Goal: Task Accomplishment & Management: Use online tool/utility

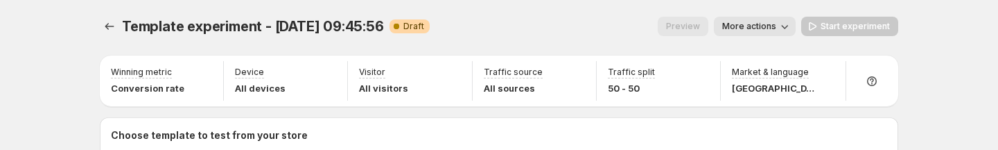
click at [497, 29] on div "Preview More actions" at bounding box center [618, 26] width 355 height 19
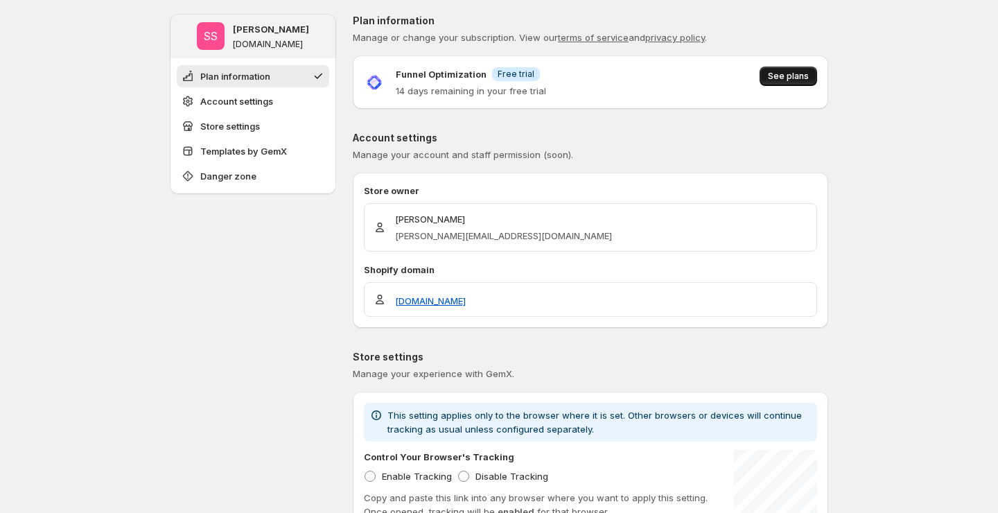
click at [785, 80] on span "See plans" at bounding box center [788, 76] width 41 height 11
click at [782, 81] on span "See plans" at bounding box center [788, 76] width 41 height 11
click at [789, 76] on span "See plans" at bounding box center [788, 76] width 41 height 11
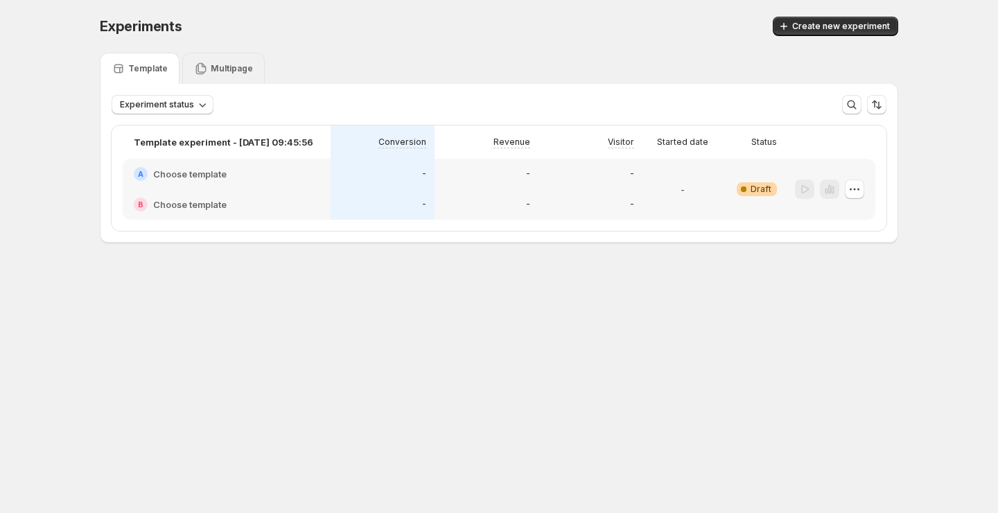
click at [217, 63] on p "Multipage" at bounding box center [232, 68] width 42 height 11
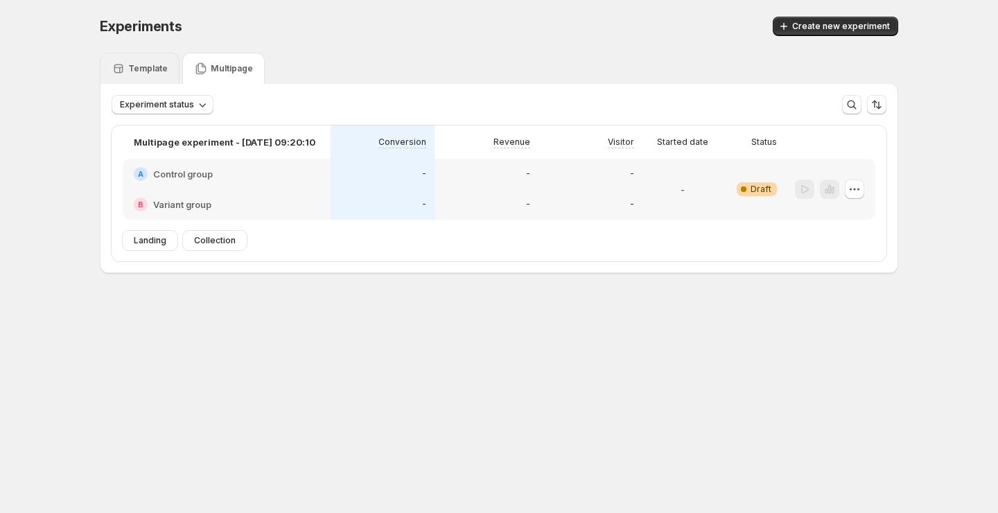
click at [155, 73] on p "Template" at bounding box center [148, 68] width 40 height 11
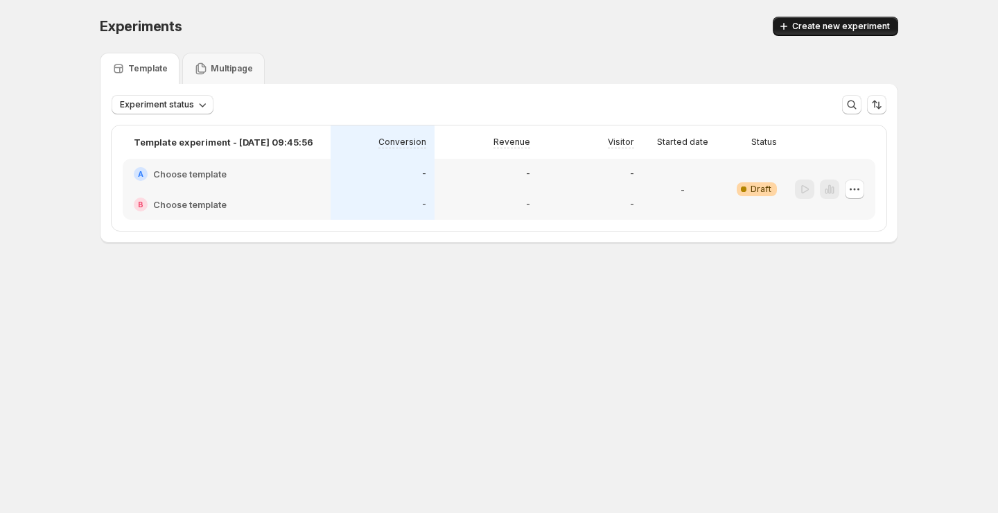
click at [821, 25] on span "Create new experiment" at bounding box center [841, 26] width 98 height 11
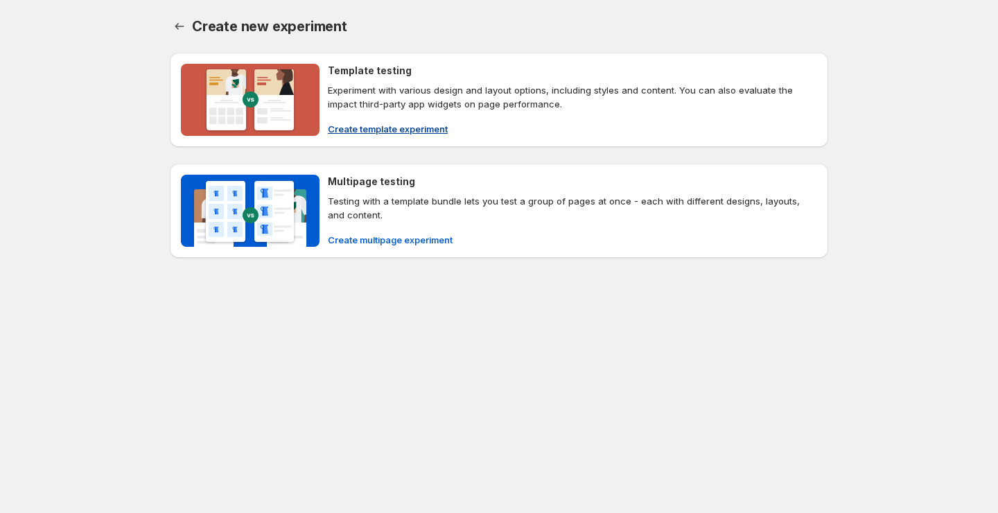
click at [405, 133] on span "Create template experiment" at bounding box center [388, 129] width 120 height 14
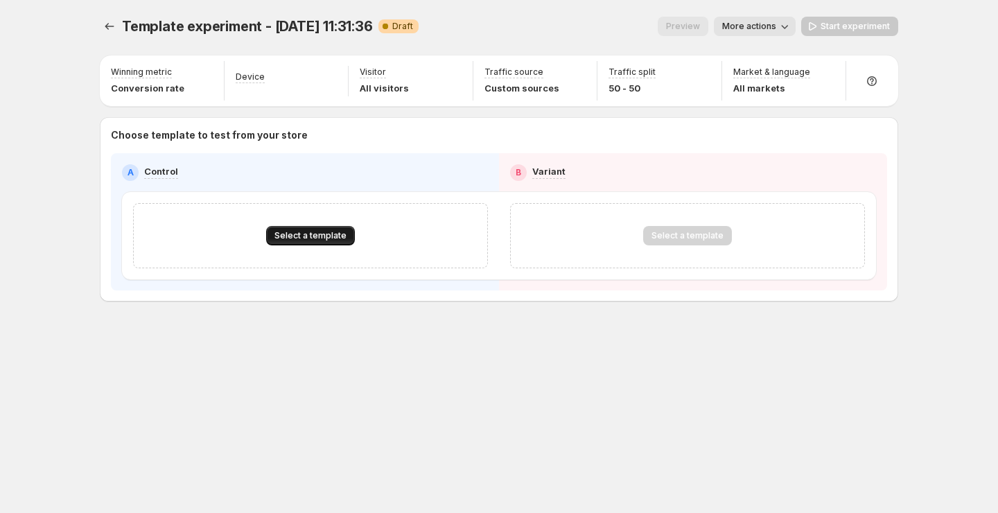
click at [343, 227] on button "Select a template" at bounding box center [310, 235] width 89 height 19
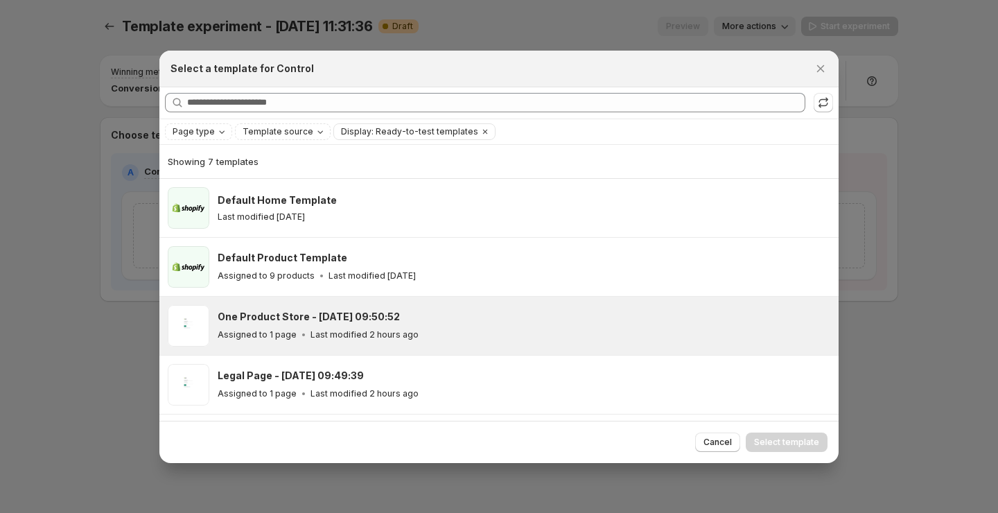
click at [408, 329] on p "Last modified 2 hours ago" at bounding box center [364, 334] width 108 height 11
click at [776, 439] on span "Select template" at bounding box center [786, 442] width 65 height 11
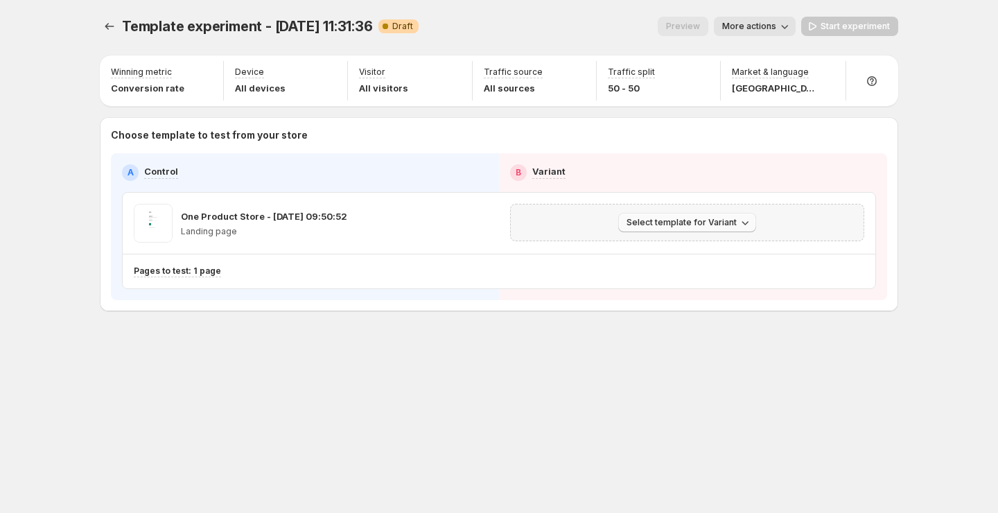
click at [689, 216] on button "Select template for Variant" at bounding box center [687, 222] width 138 height 19
click at [645, 254] on span "Select an existing template" at bounding box center [677, 251] width 117 height 11
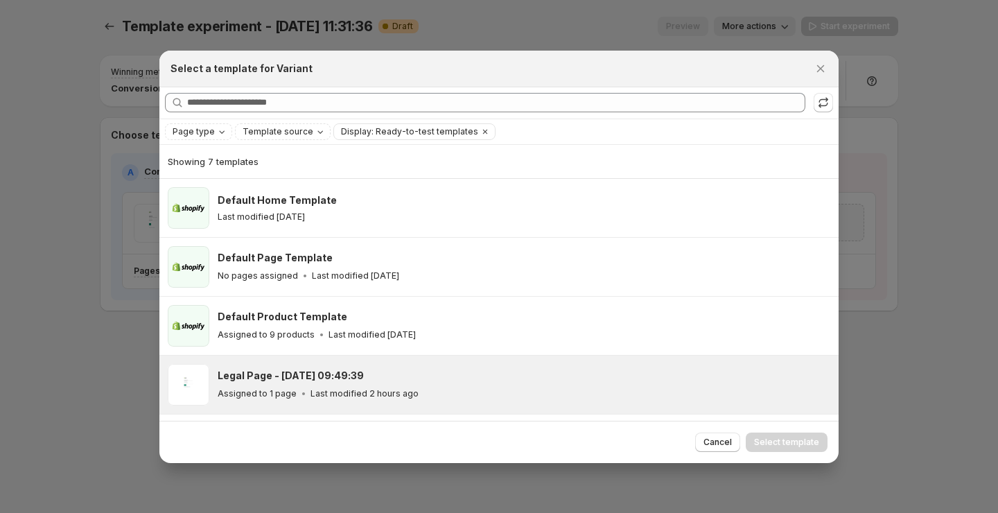
click at [490, 367] on div "Legal Page - Oct 7, 09:49:39 Assigned to 1 page Last modified 2 hours ago" at bounding box center [524, 385] width 613 height 42
click at [821, 78] on div "Refresh to update" at bounding box center [824, 77] width 95 height 30
click at [821, 63] on div "Refresh to update" at bounding box center [824, 77] width 95 height 30
click at [886, 152] on div at bounding box center [499, 256] width 998 height 513
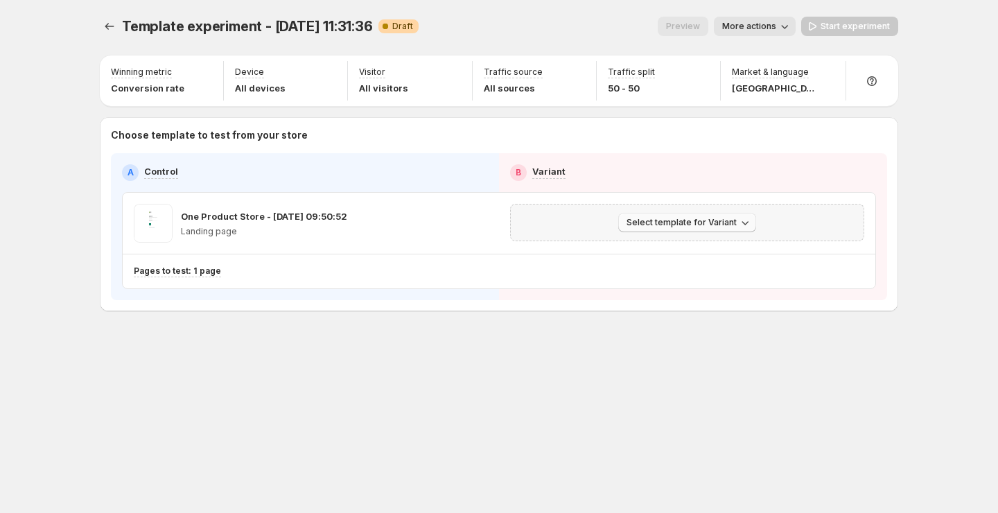
click at [715, 223] on span "Select template for Variant" at bounding box center [682, 222] width 110 height 11
click at [726, 279] on span "Create Variant based on Control" at bounding box center [689, 275] width 141 height 11
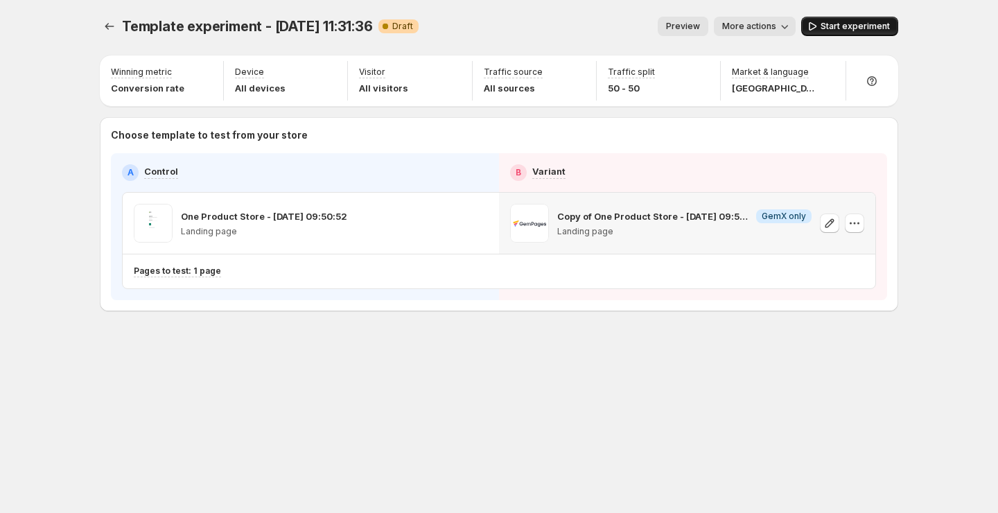
click at [855, 21] on button "Start experiment" at bounding box center [849, 26] width 97 height 19
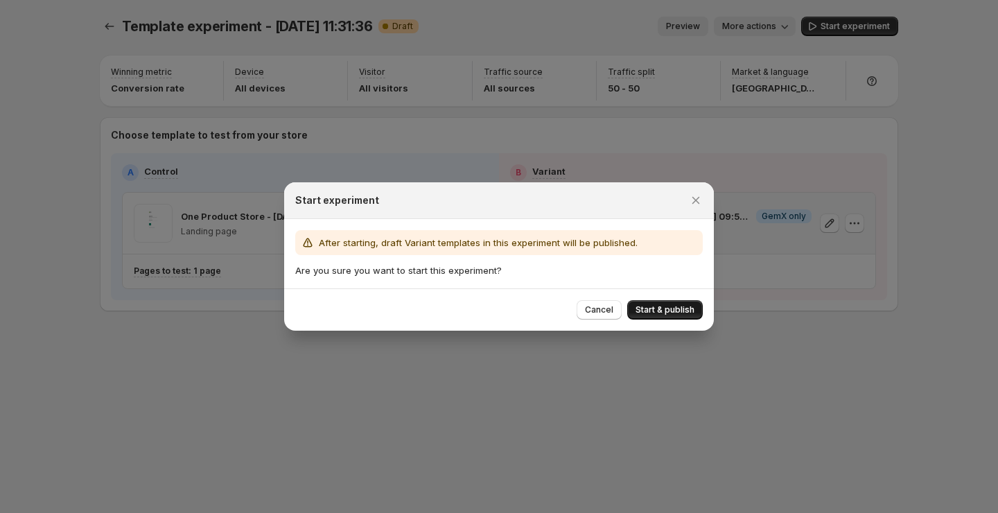
click at [649, 303] on button "Start & publish" at bounding box center [665, 309] width 76 height 19
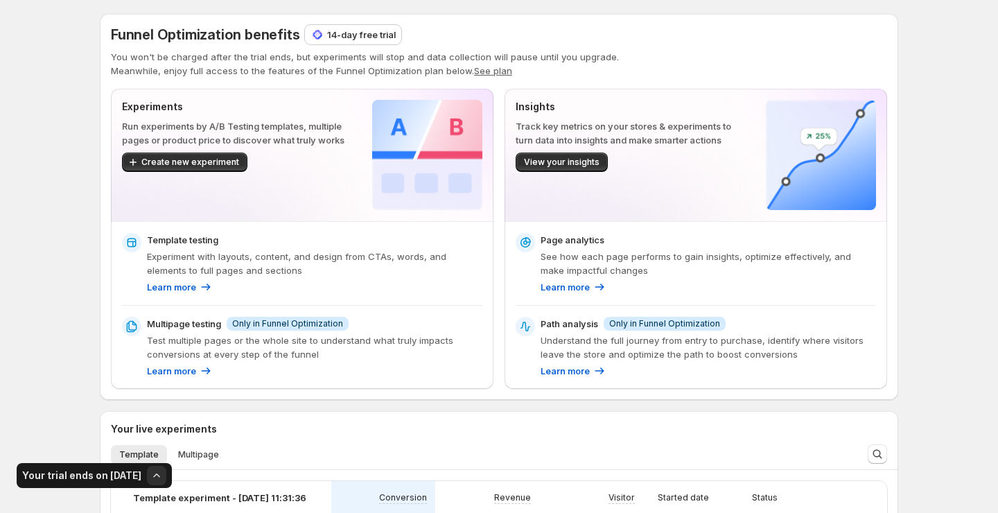
click at [367, 30] on p "14-day free trial" at bounding box center [361, 35] width 69 height 14
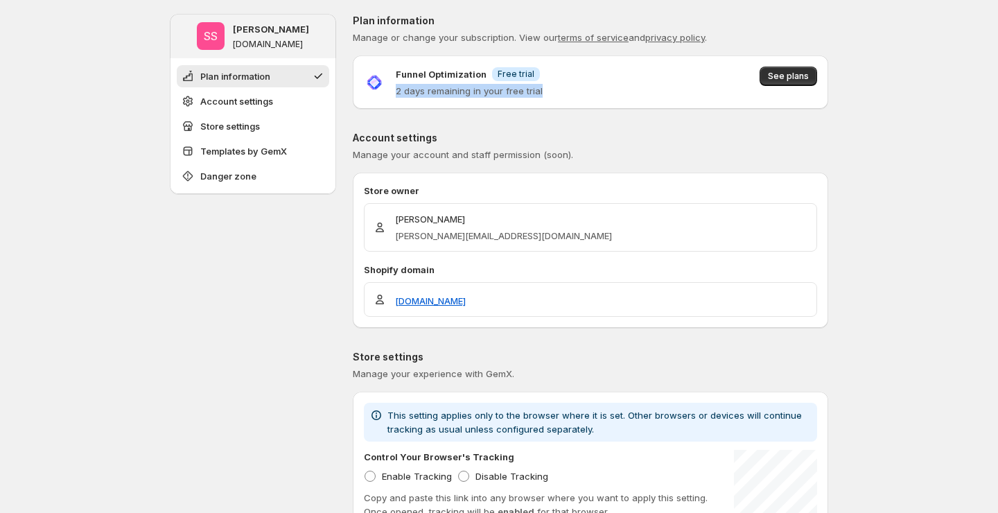
drag, startPoint x: 396, startPoint y: 90, endPoint x: 561, endPoint y: 95, distance: 165.7
click at [561, 95] on div "Funnel Optimization Info Free trial 2 days remaining in your free trial See pla…" at bounding box center [590, 82] width 453 height 31
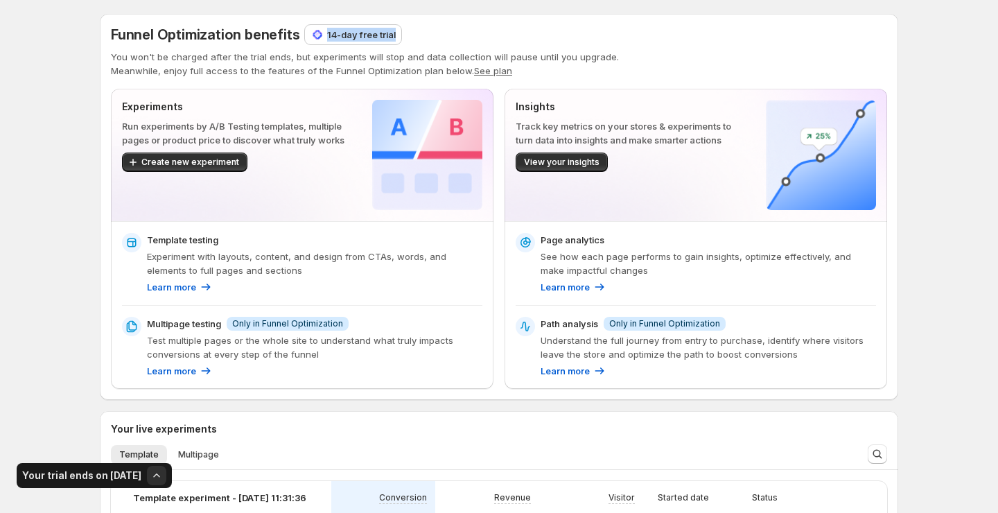
drag, startPoint x: 400, startPoint y: 34, endPoint x: 323, endPoint y: 33, distance: 76.9
click at [323, 33] on div "Funnel Optimization benefits 14-day free trial" at bounding box center [499, 34] width 776 height 19
copy p "14-day free trial"
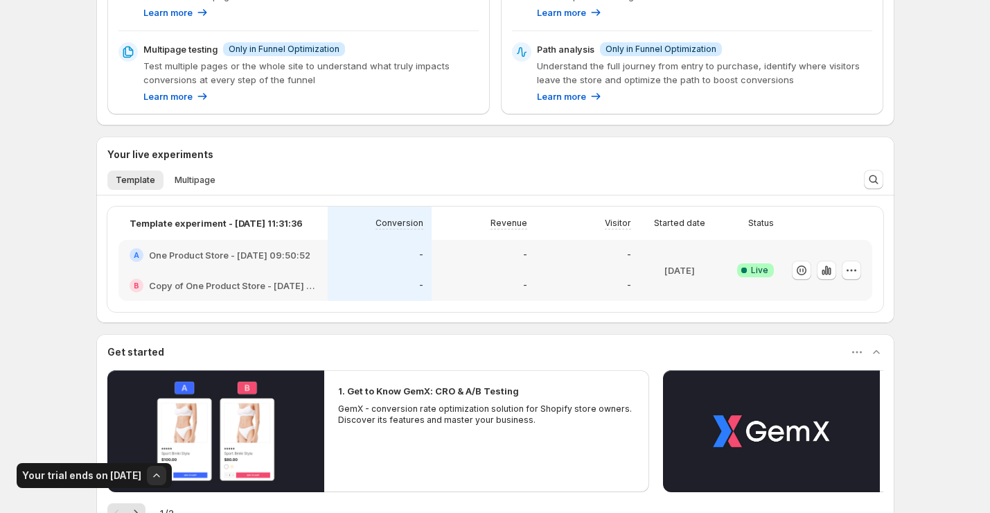
scroll to position [295, 0]
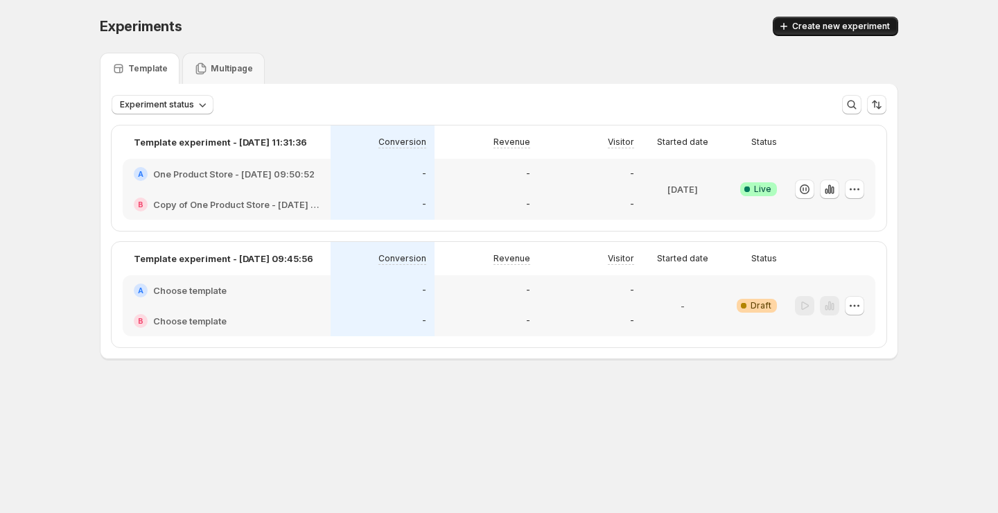
click at [828, 26] on span "Create new experiment" at bounding box center [841, 26] width 98 height 11
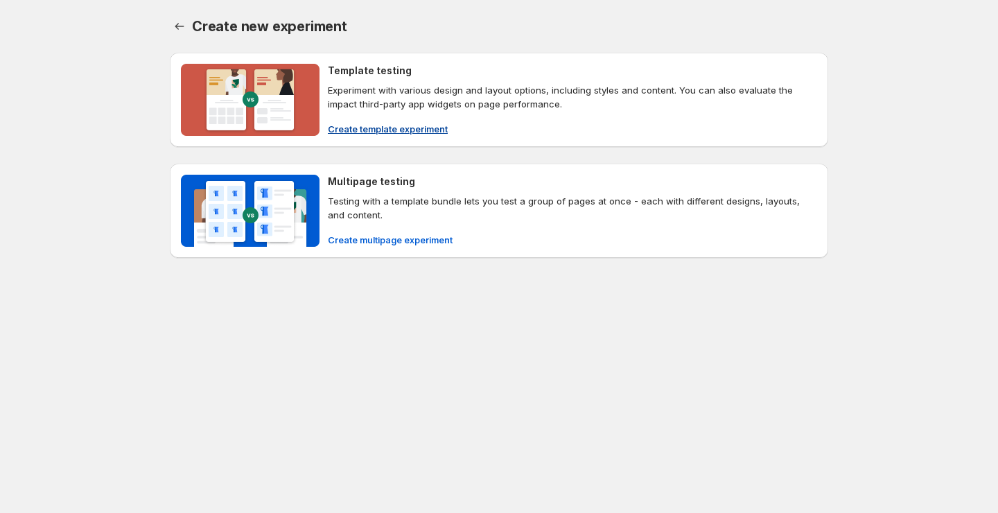
click at [405, 128] on span "Create template experiment" at bounding box center [388, 129] width 120 height 14
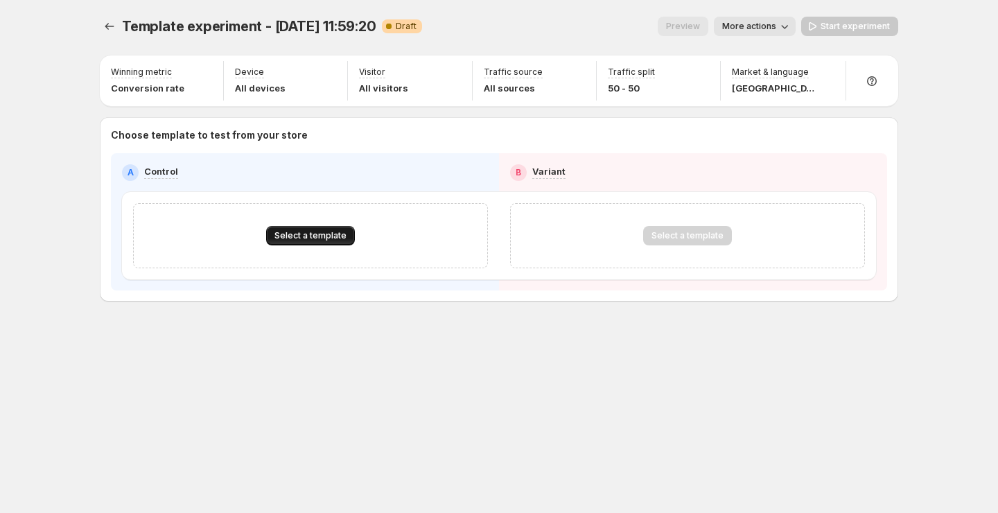
click at [323, 240] on span "Select a template" at bounding box center [310, 235] width 72 height 11
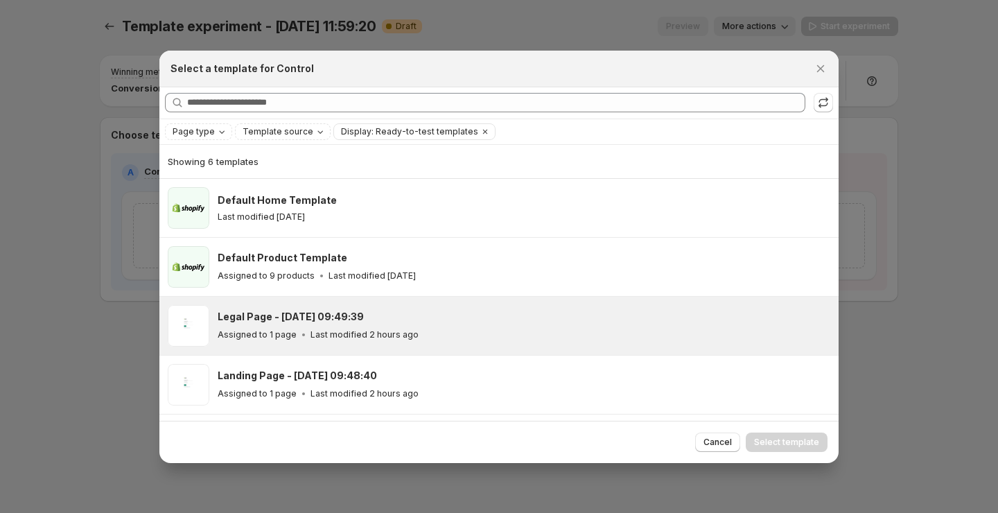
click at [396, 329] on p "Last modified 2 hours ago" at bounding box center [364, 334] width 108 height 11
click at [785, 443] on span "Select template" at bounding box center [786, 442] width 65 height 11
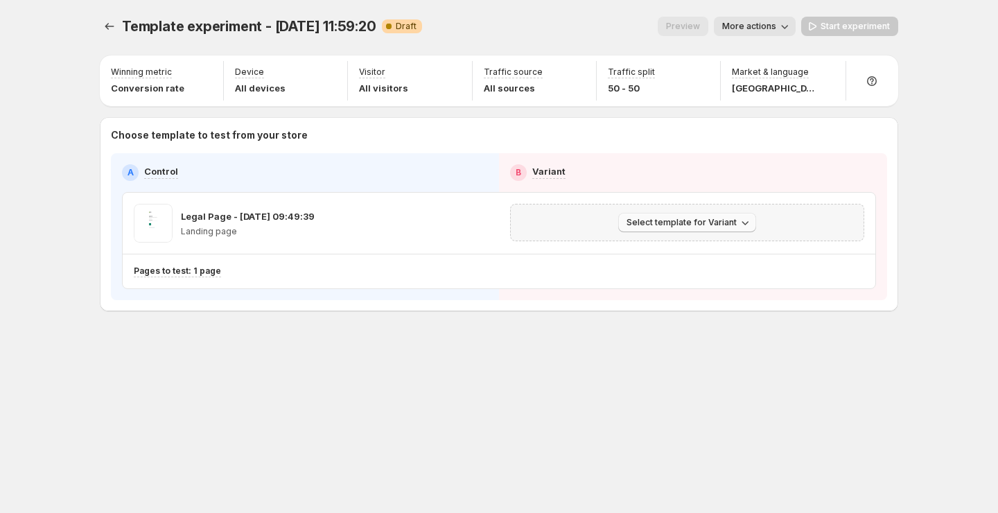
click at [725, 213] on button "Select template for Variant" at bounding box center [687, 222] width 138 height 19
click at [710, 271] on span "Create Variant based on Control" at bounding box center [689, 275] width 141 height 11
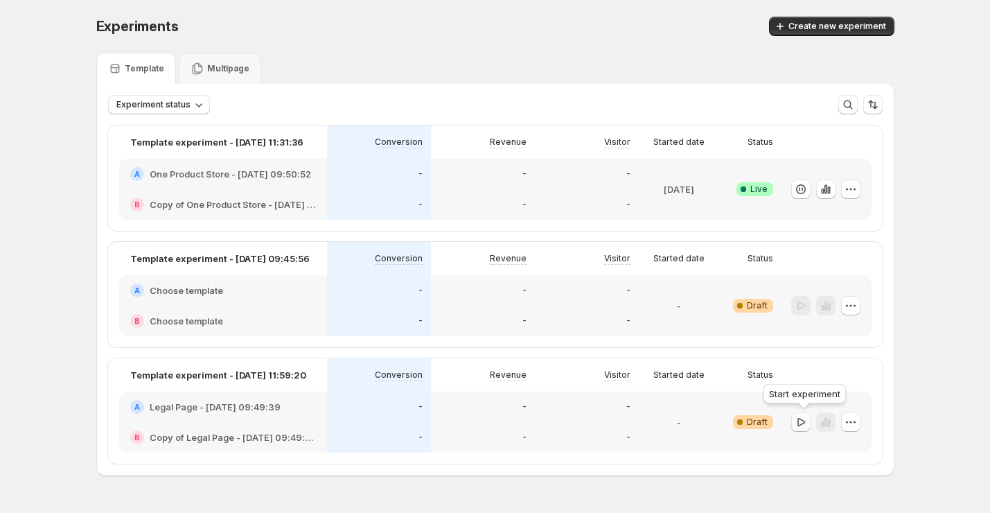
click at [808, 428] on icon "button" at bounding box center [801, 422] width 14 height 14
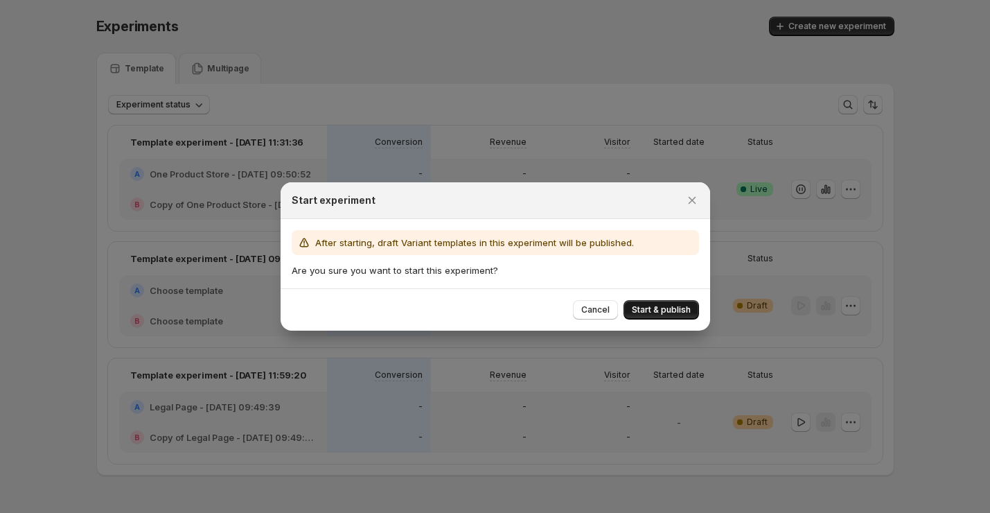
click at [675, 299] on div "Cancel Start & publish" at bounding box center [496, 309] width 430 height 42
click at [679, 307] on span "Start & publish" at bounding box center [661, 309] width 59 height 11
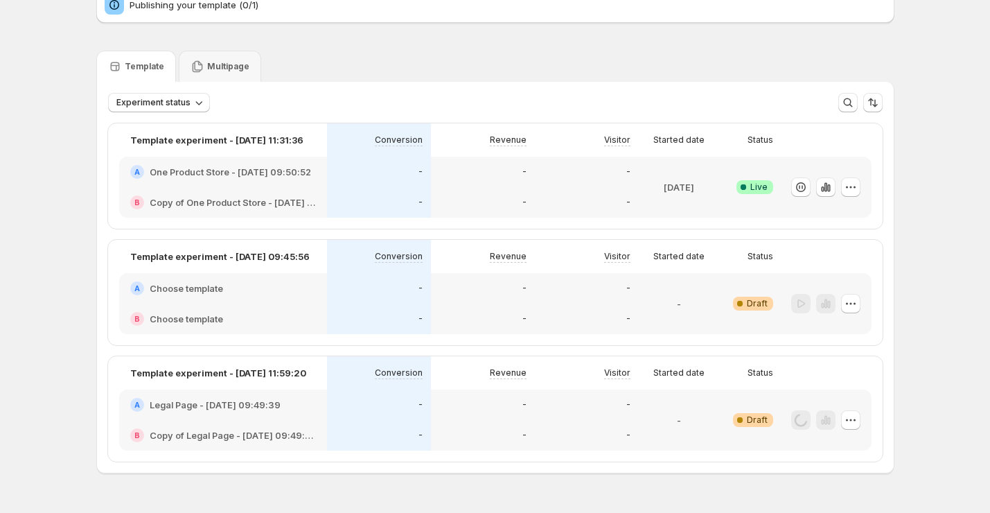
scroll to position [69, 0]
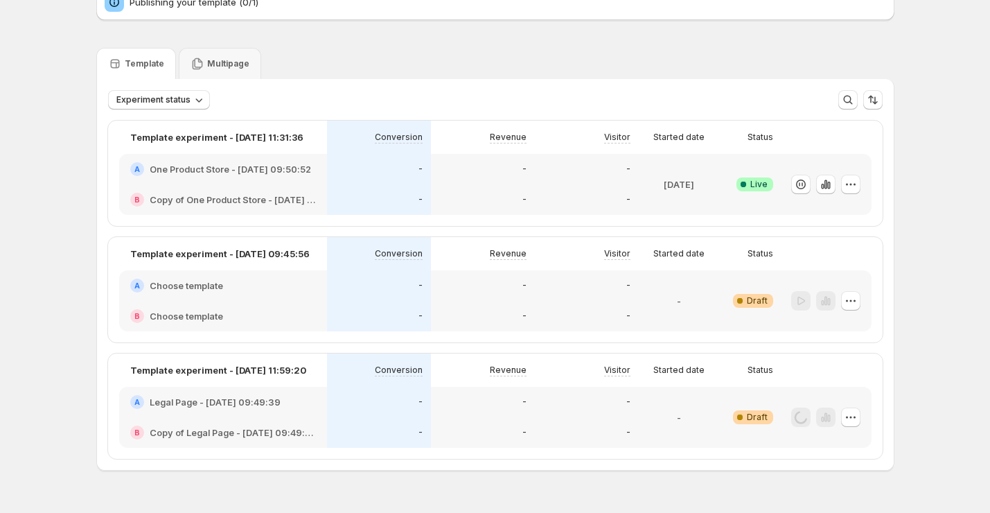
click at [514, 291] on div "-" at bounding box center [482, 286] width 87 height 14
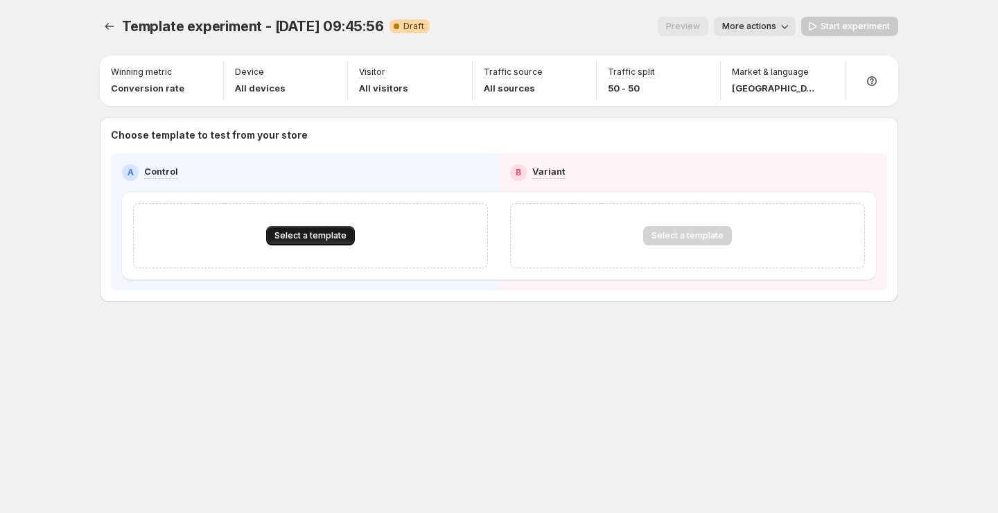
click at [324, 236] on span "Select a template" at bounding box center [310, 235] width 72 height 11
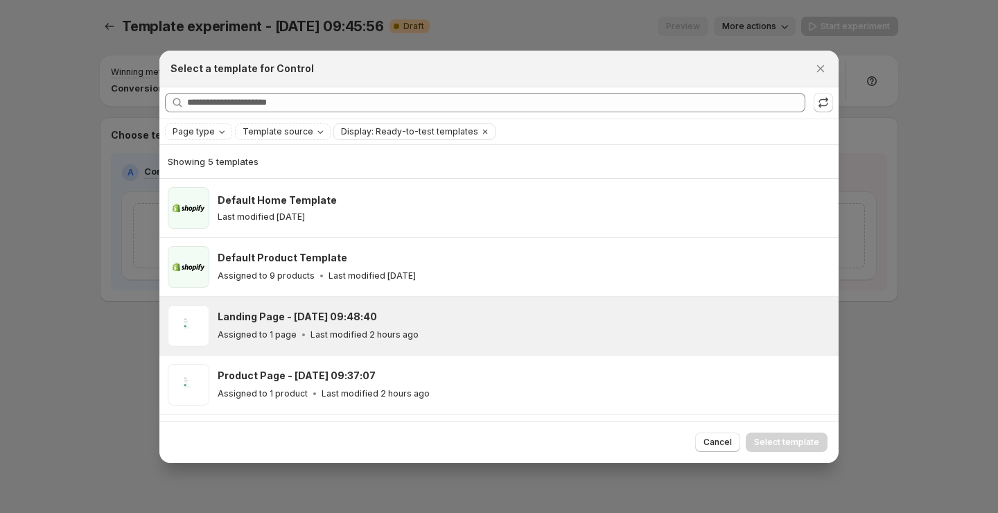
click at [385, 318] on div "Landing Page - Oct 7, 09:48:40" at bounding box center [522, 317] width 609 height 14
click at [821, 98] on icon ":rai:" at bounding box center [823, 103] width 14 height 14
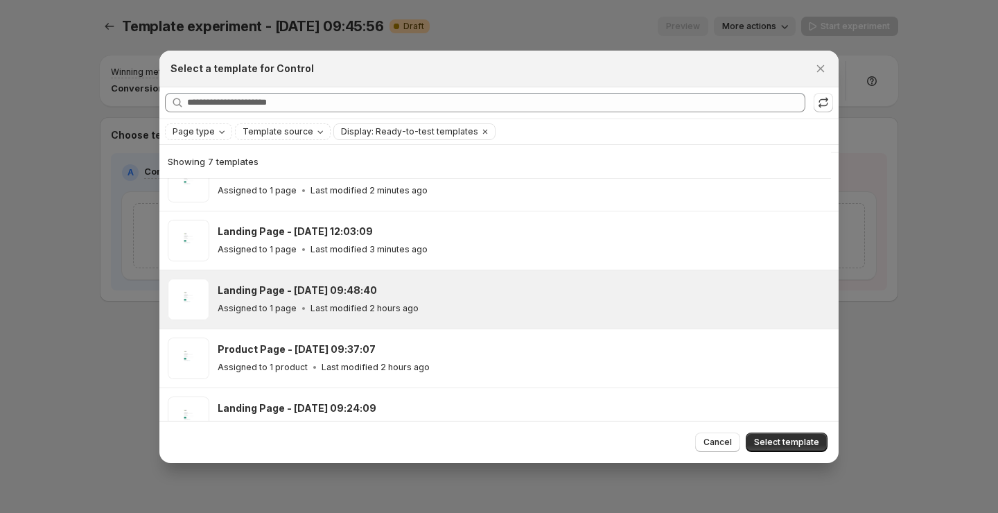
scroll to position [168, 0]
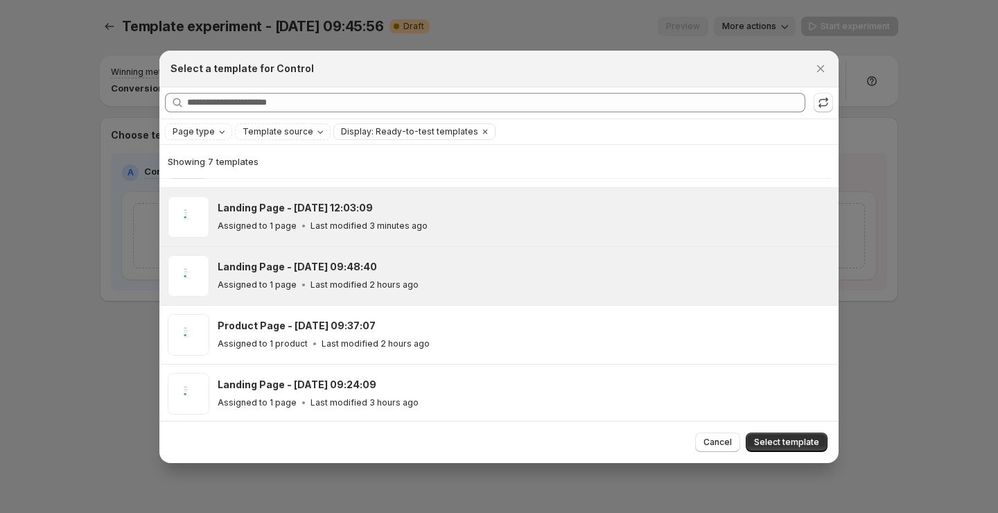
click at [446, 240] on div "Landing Page - Oct 7, 12:03:09 Assigned to 1 page Last modified 3 minutes ago" at bounding box center [498, 217] width 679 height 58
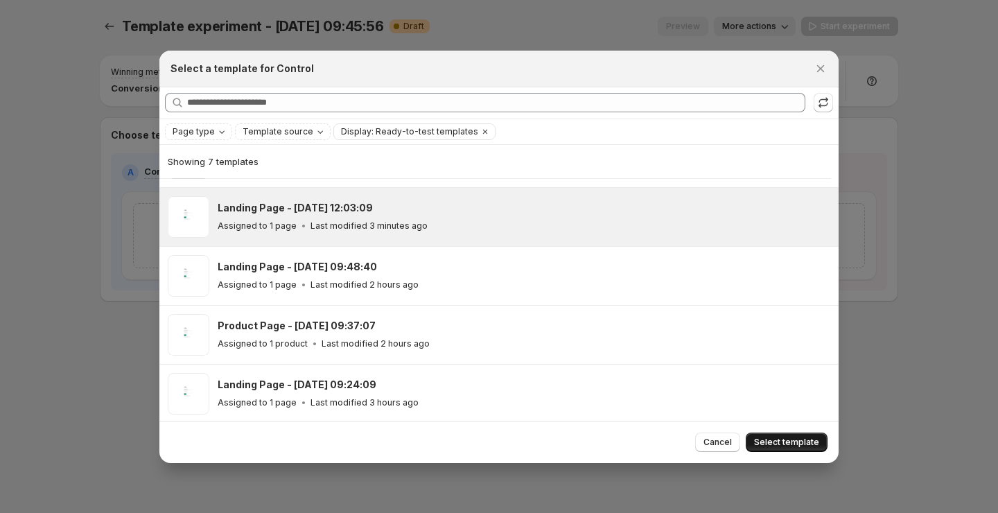
click at [755, 441] on button "Select template" at bounding box center [787, 441] width 82 height 19
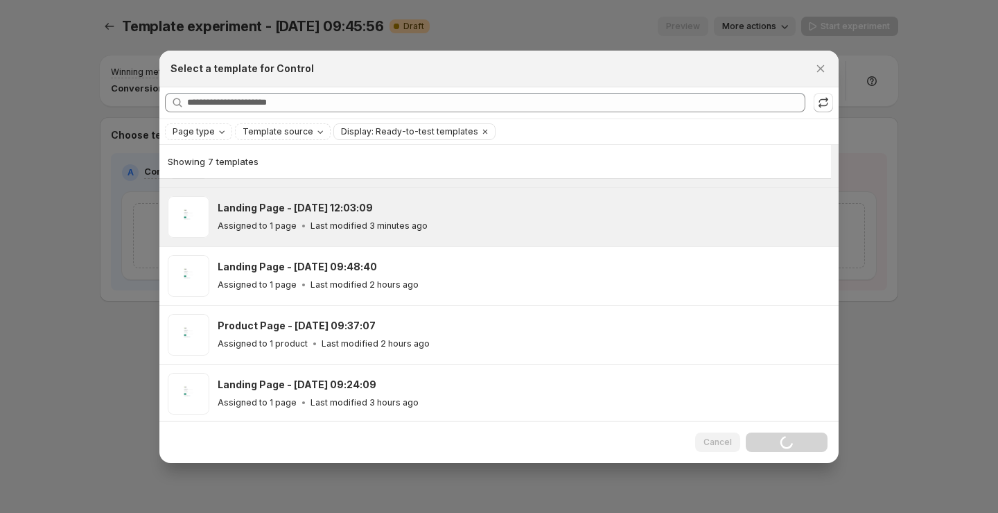
scroll to position [110, 0]
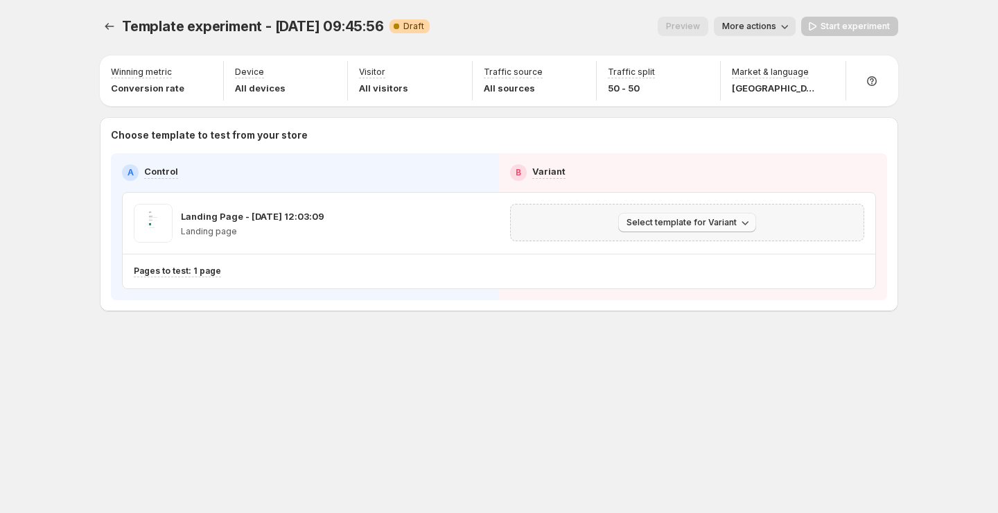
click at [673, 229] on button "Select template for Variant" at bounding box center [687, 222] width 138 height 19
click at [670, 270] on span "Create Variant based on Control" at bounding box center [689, 275] width 141 height 11
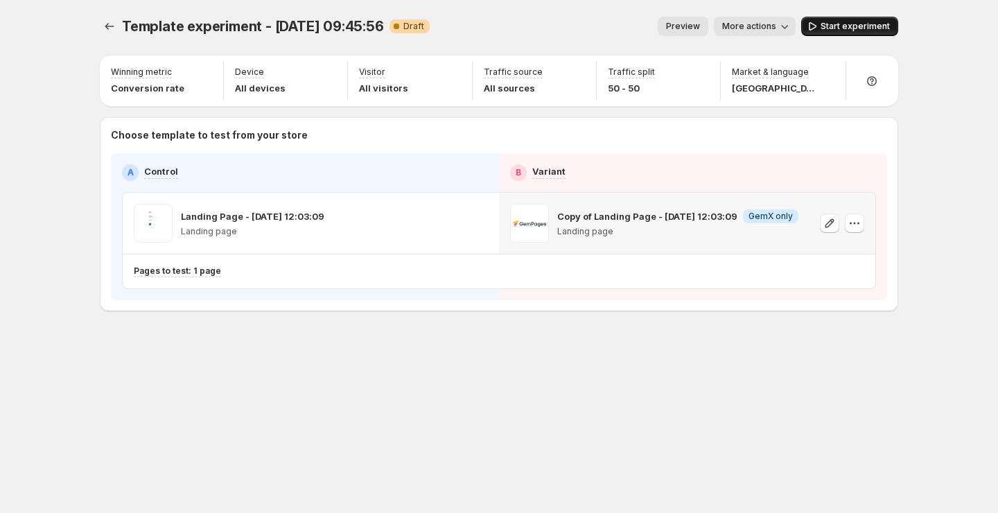
click at [849, 31] on span "Start experiment" at bounding box center [855, 26] width 69 height 11
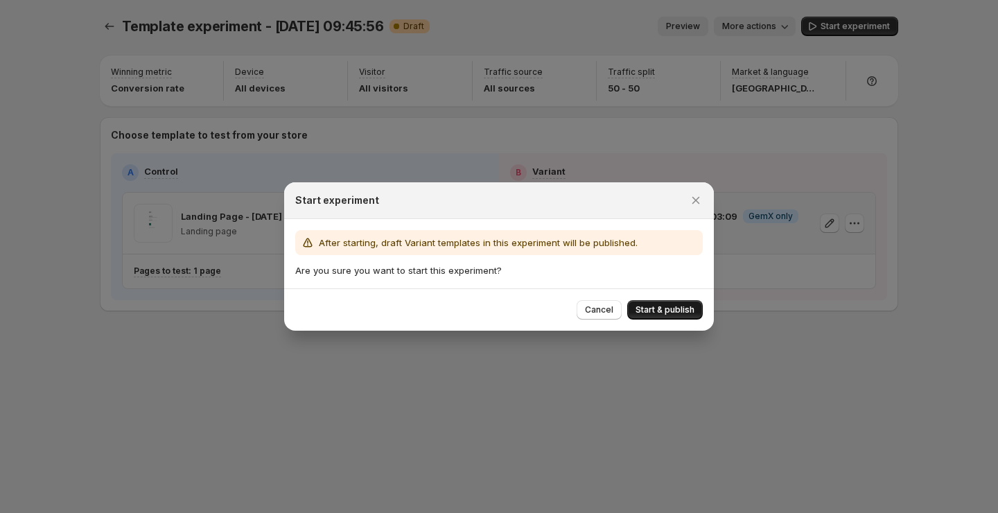
click at [665, 310] on span "Start & publish" at bounding box center [665, 309] width 59 height 11
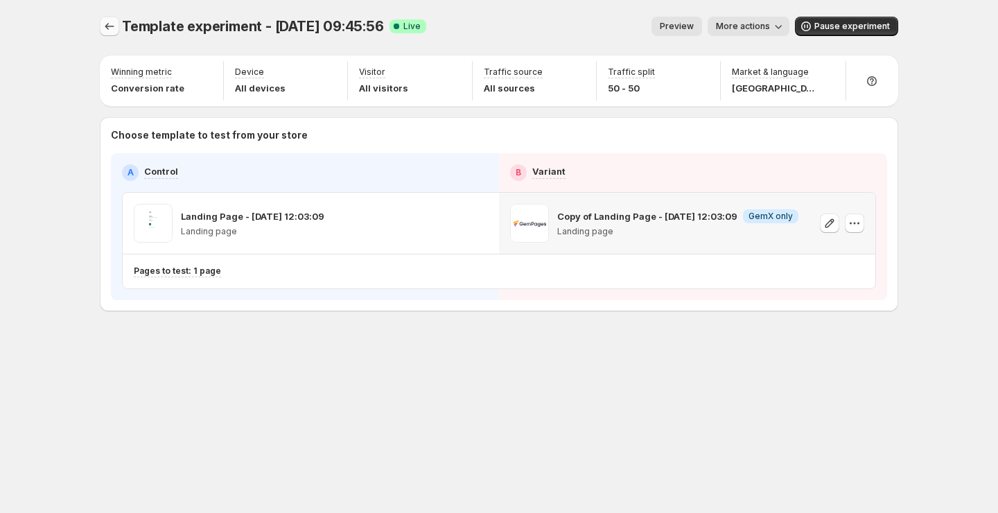
click at [107, 32] on icon "Experiments" at bounding box center [110, 26] width 14 height 14
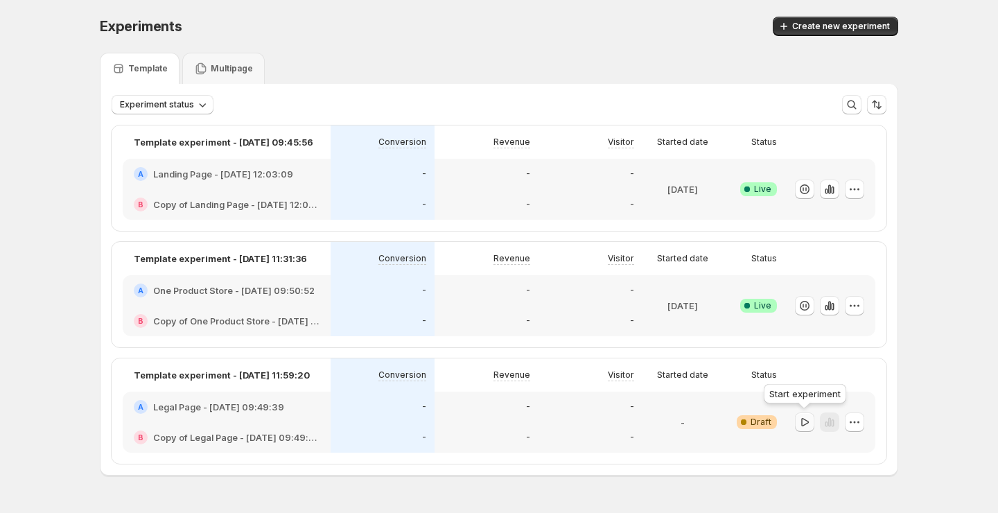
click at [803, 424] on icon "button" at bounding box center [805, 422] width 14 height 14
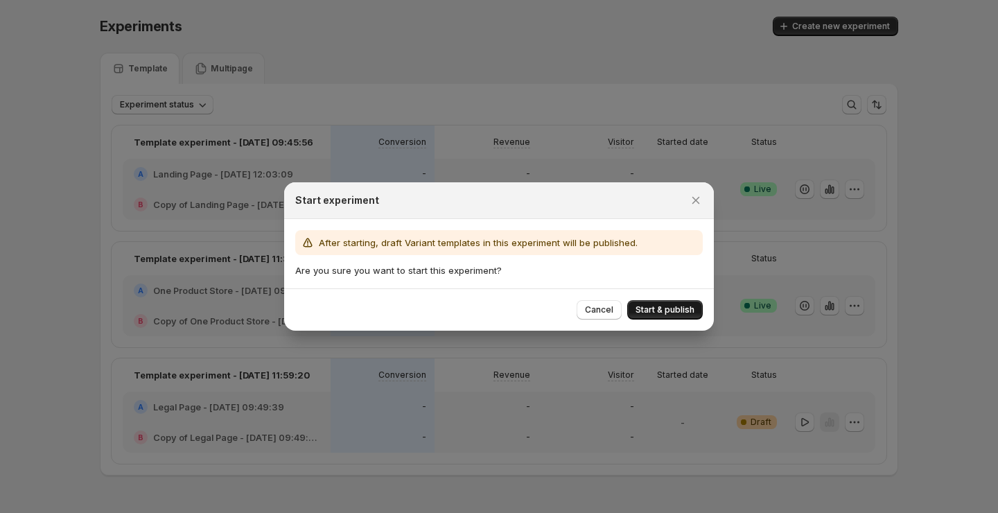
click at [659, 314] on span "Start & publish" at bounding box center [665, 309] width 59 height 11
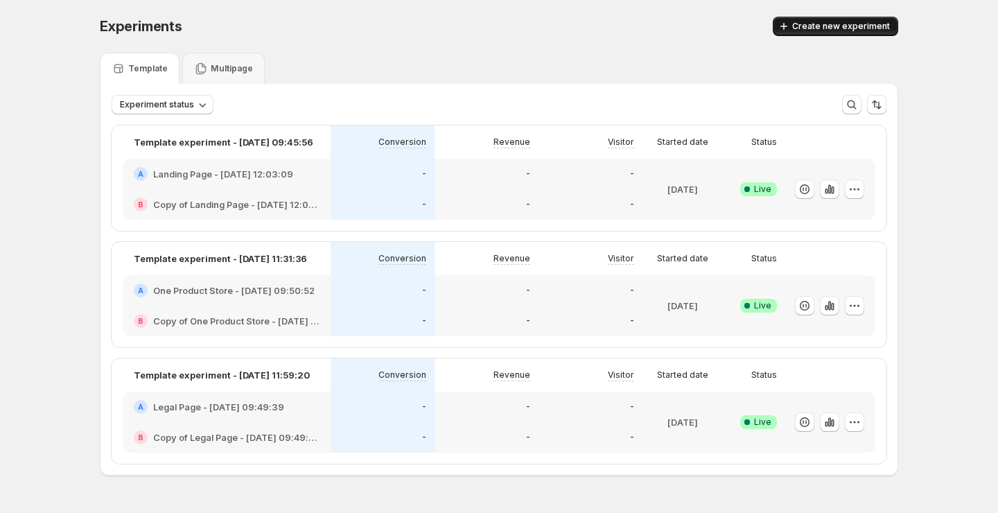
click at [804, 19] on button "Create new experiment" at bounding box center [835, 26] width 125 height 19
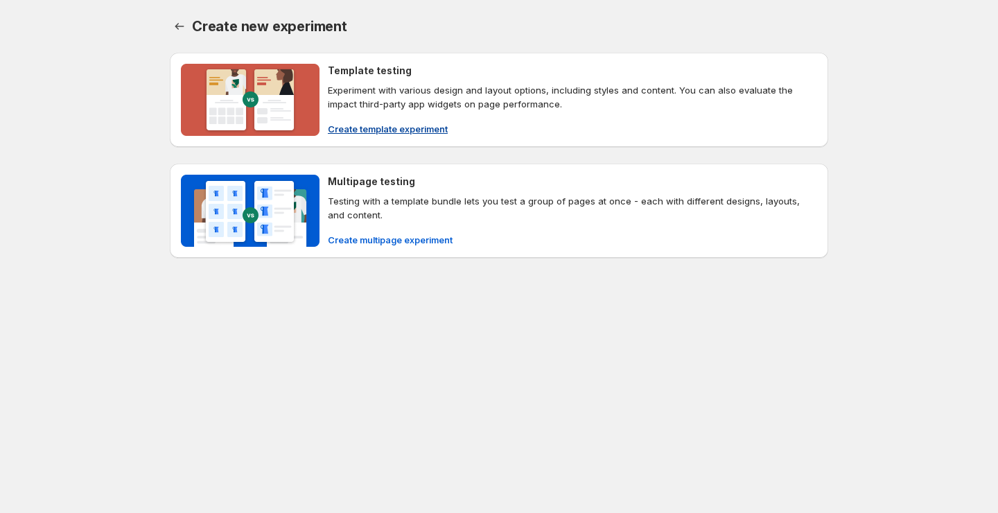
click at [382, 125] on span "Create template experiment" at bounding box center [388, 129] width 120 height 14
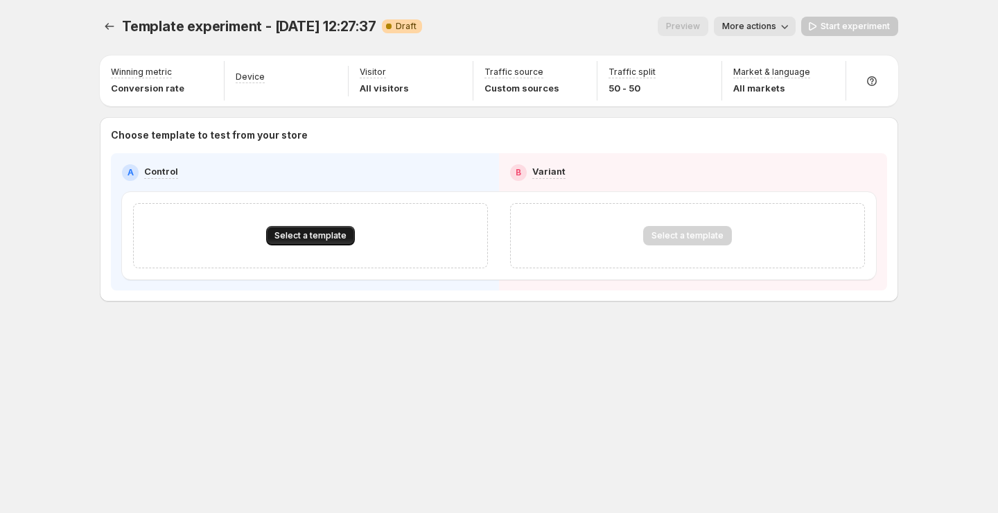
click at [324, 231] on span "Select a template" at bounding box center [310, 235] width 72 height 11
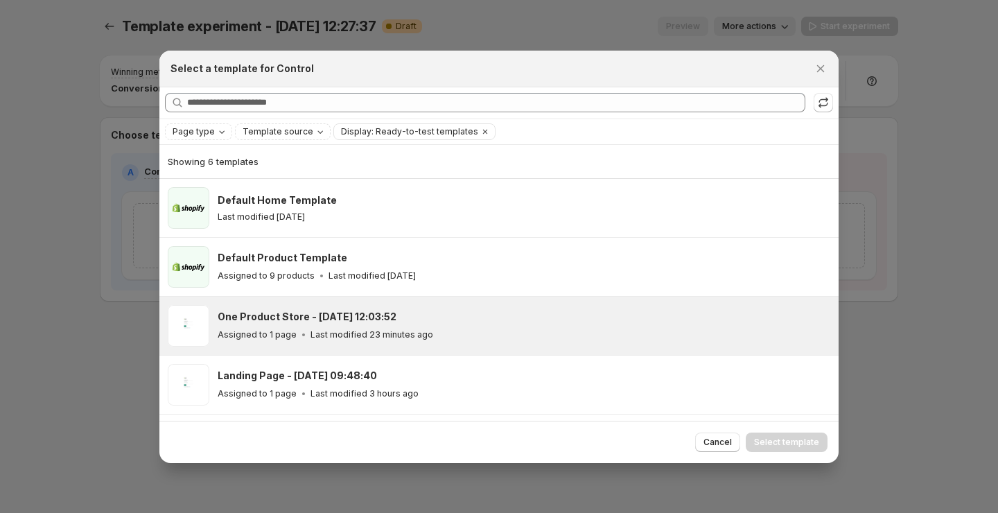
click at [326, 331] on p "Last modified 23 minutes ago" at bounding box center [371, 334] width 123 height 11
click at [768, 437] on span "Select template" at bounding box center [786, 442] width 65 height 11
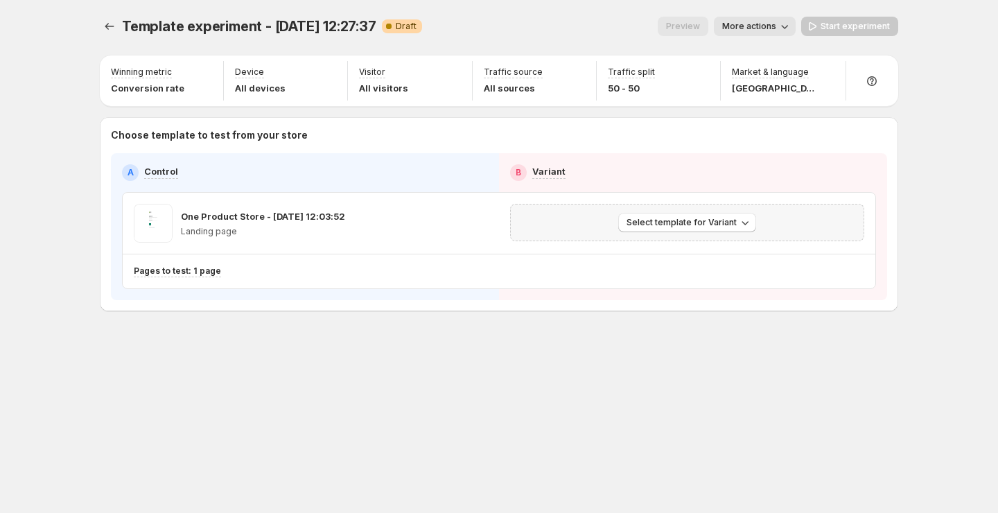
click at [687, 212] on div "Select template for Variant" at bounding box center [687, 222] width 354 height 37
click at [691, 227] on span "Select template for Variant" at bounding box center [682, 222] width 110 height 11
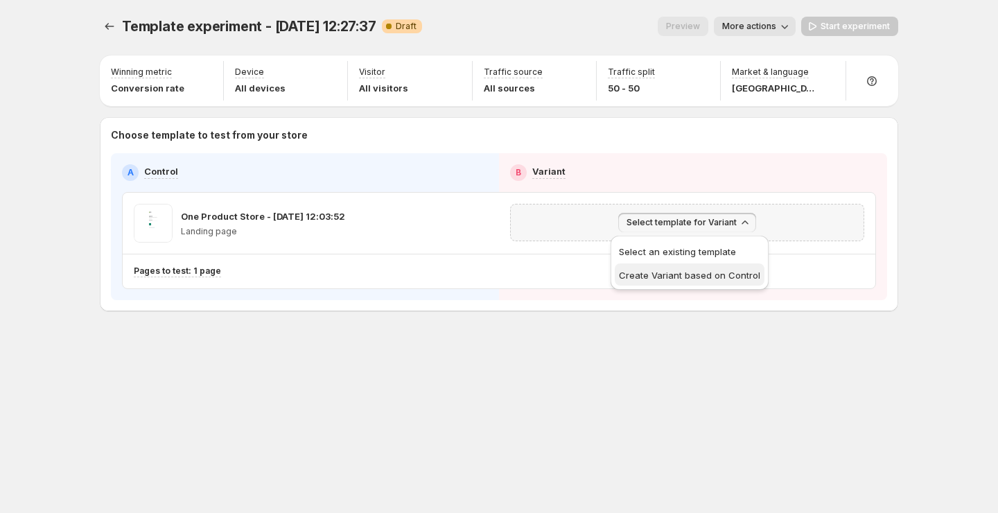
click at [681, 274] on span "Create Variant based on Control" at bounding box center [689, 275] width 141 height 11
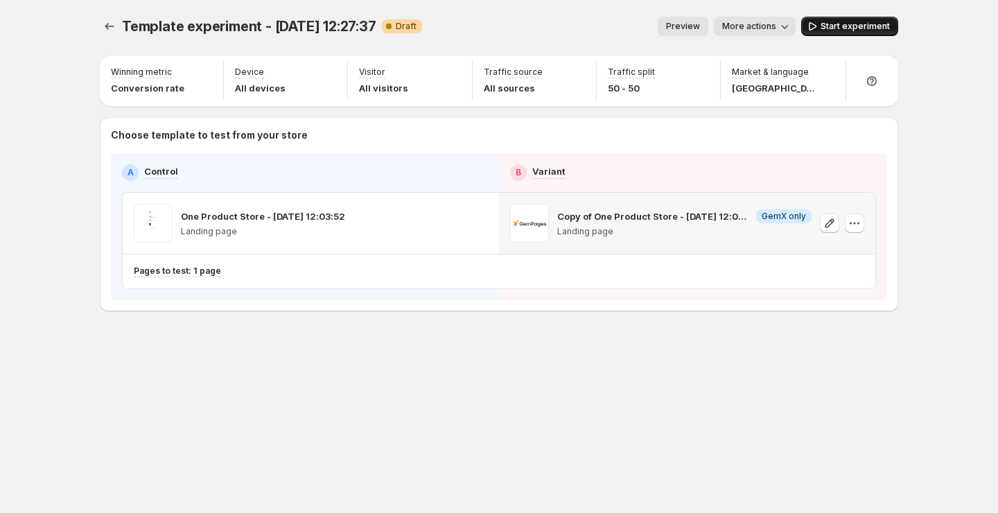
click at [837, 26] on span "Start experiment" at bounding box center [855, 26] width 69 height 11
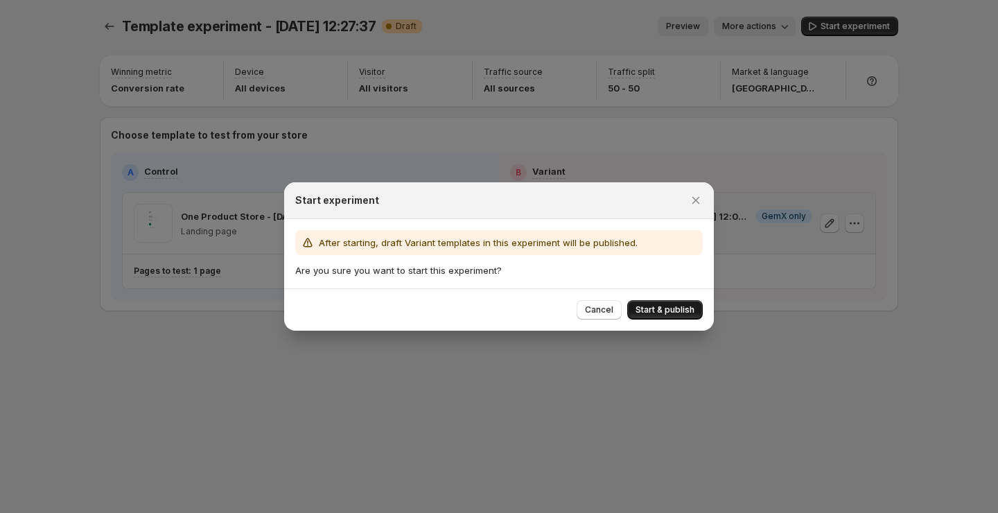
click at [675, 315] on button "Start & publish" at bounding box center [665, 309] width 76 height 19
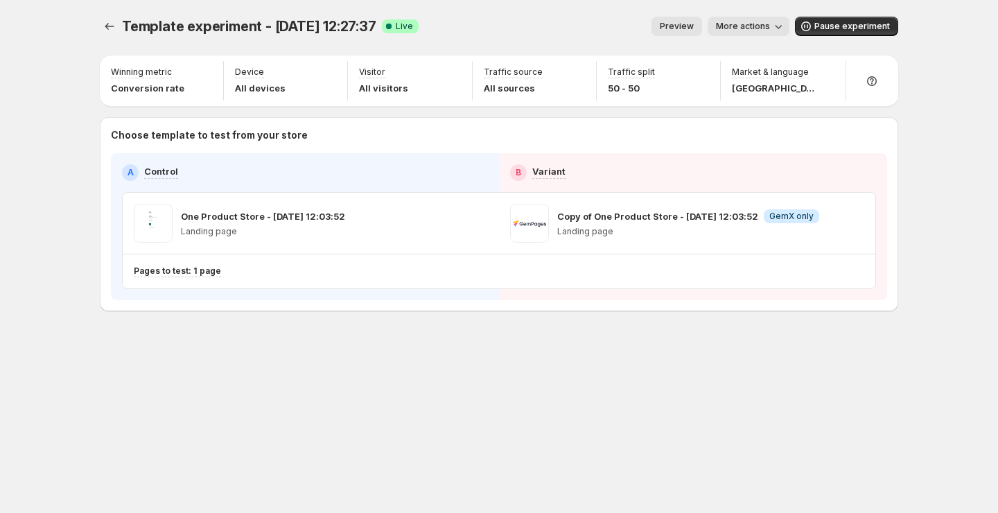
click at [781, 26] on icon "button" at bounding box center [778, 26] width 14 height 14
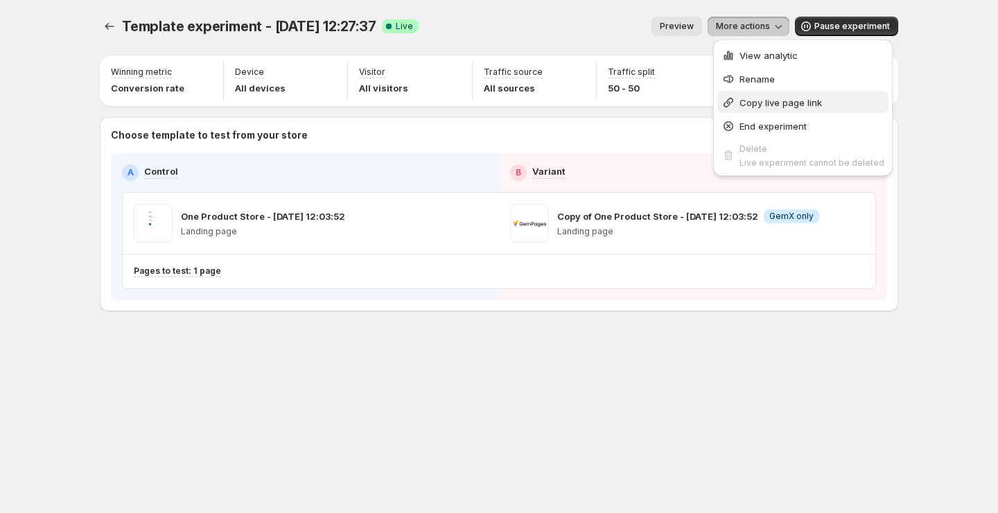
click at [764, 96] on span "Copy live page link" at bounding box center [811, 103] width 145 height 14
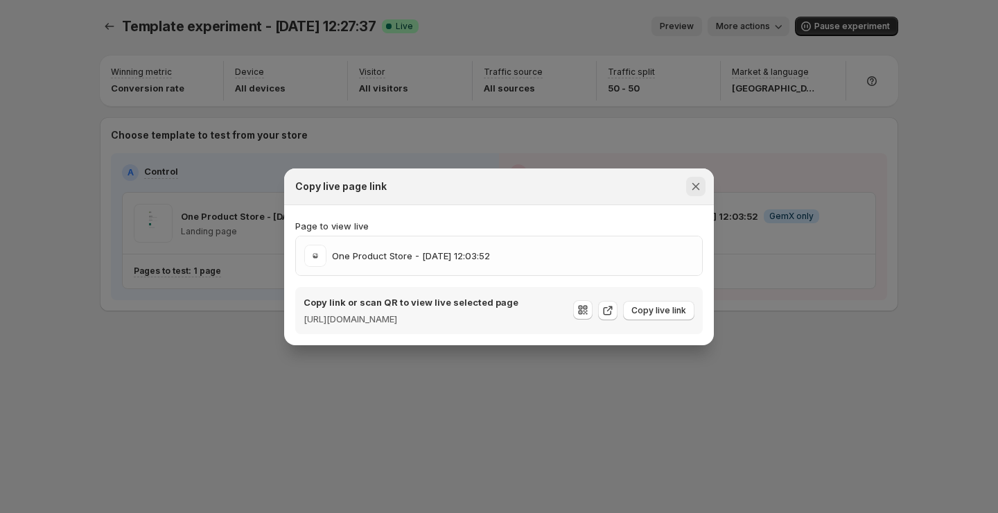
click at [698, 182] on icon "Close" at bounding box center [696, 186] width 8 height 8
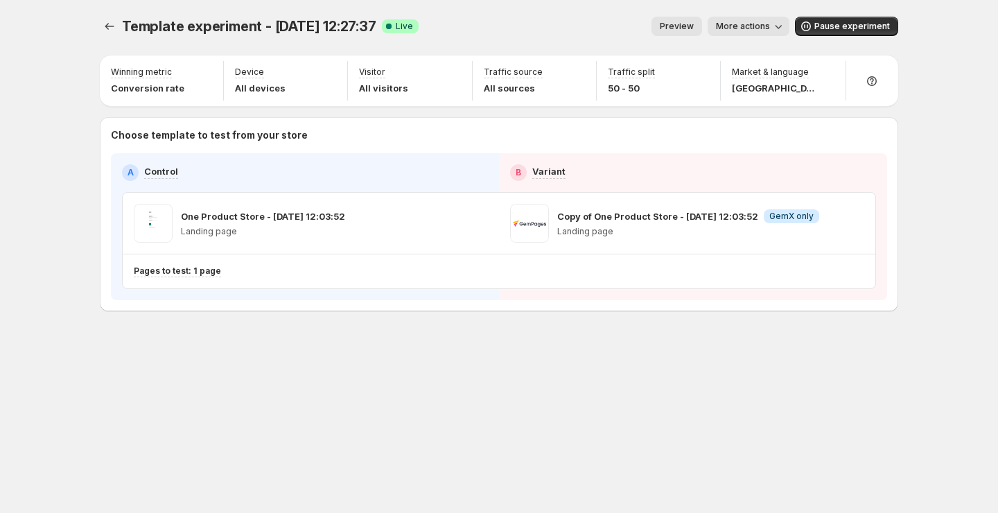
click at [120, 26] on div at bounding box center [111, 26] width 22 height 19
click at [113, 22] on icon "Experiments" at bounding box center [110, 26] width 14 height 14
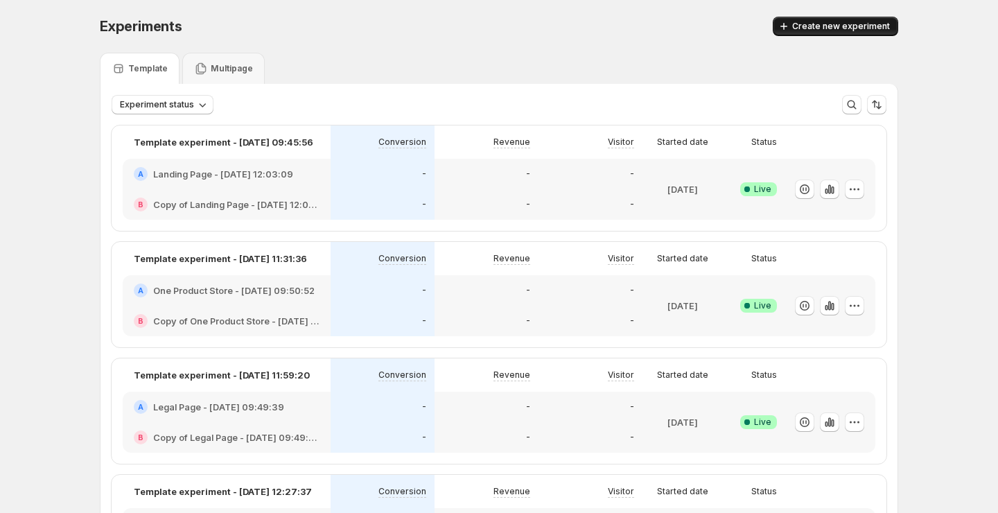
click at [842, 26] on span "Create new experiment" at bounding box center [841, 26] width 98 height 11
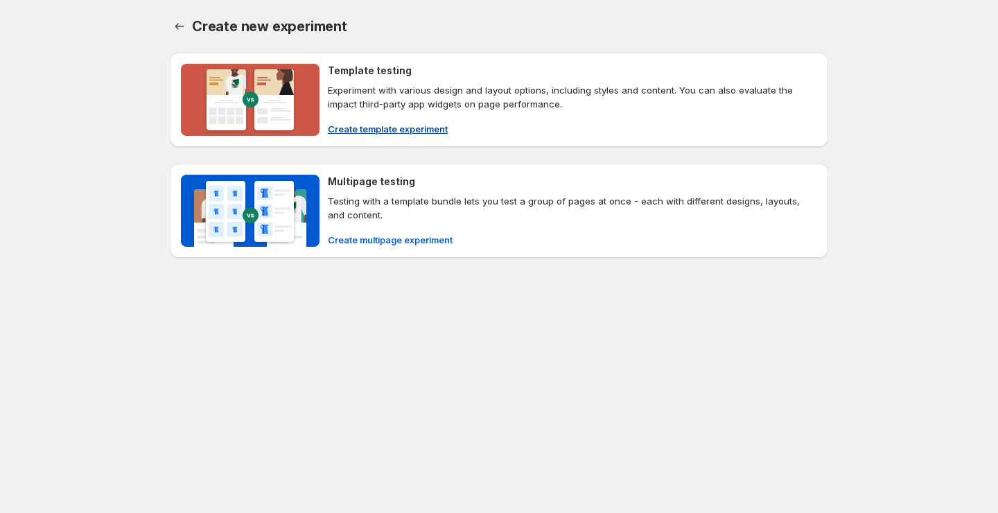
click at [430, 137] on button "Create template experiment" at bounding box center [387, 129] width 137 height 22
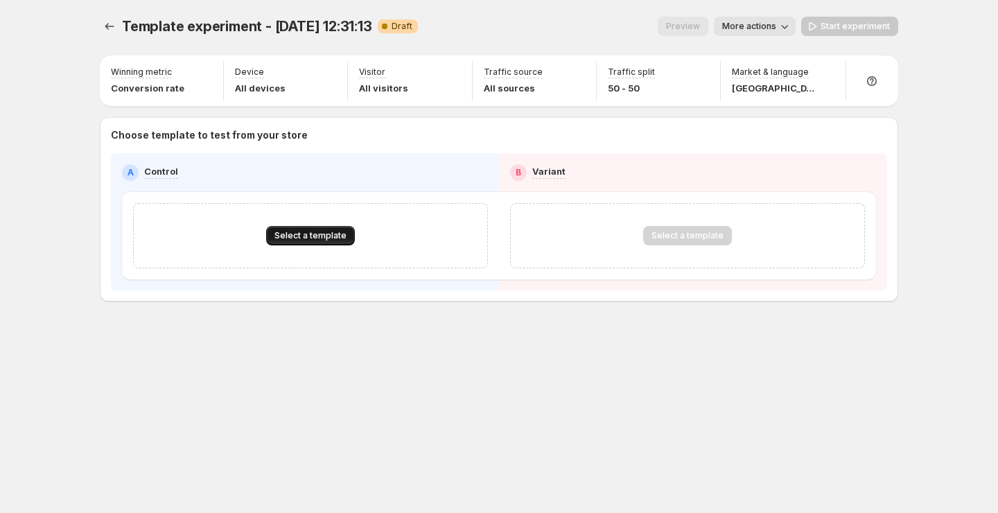
click at [330, 236] on span "Select a template" at bounding box center [310, 235] width 72 height 11
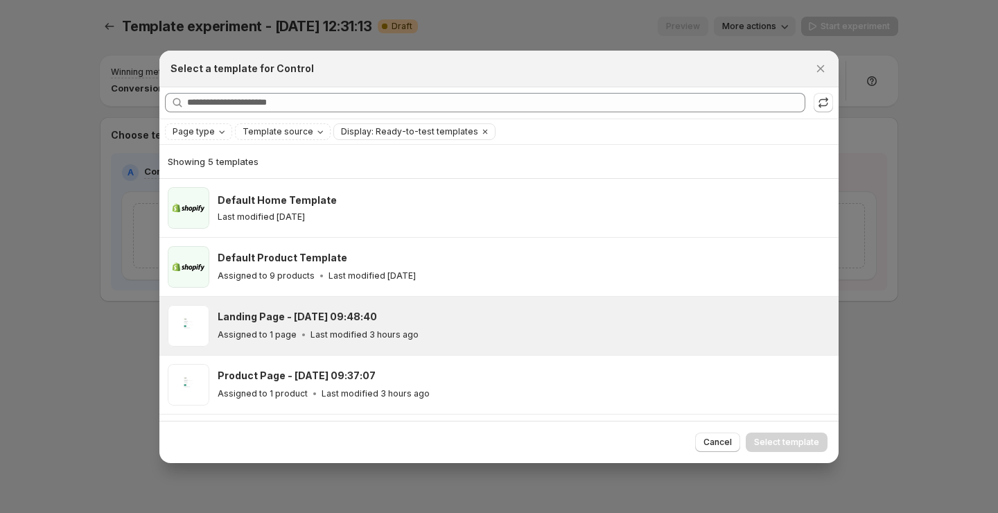
click at [365, 306] on div "Landing Page - Oct 7, 09:48:40 Assigned to 1 page Last modified 3 hours ago" at bounding box center [524, 326] width 613 height 42
click at [785, 453] on div "Cancel Select template" at bounding box center [498, 442] width 679 height 42
click at [797, 453] on div "Cancel Select template" at bounding box center [498, 442] width 679 height 42
click at [803, 453] on div "Cancel Select template" at bounding box center [498, 442] width 679 height 42
click at [801, 448] on button "Select template" at bounding box center [787, 441] width 82 height 19
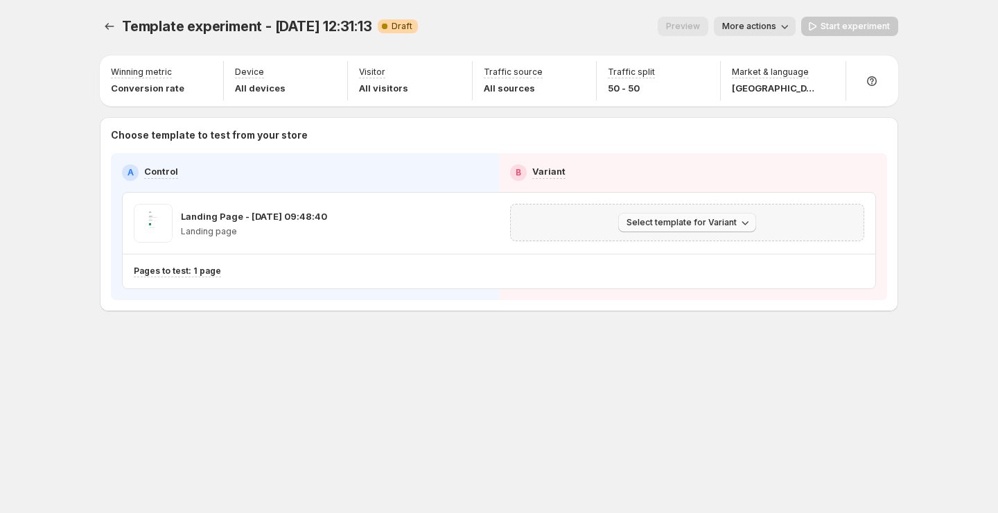
click at [669, 222] on span "Select template for Variant" at bounding box center [682, 222] width 110 height 11
click at [673, 274] on span "Create Variant based on Control" at bounding box center [689, 275] width 141 height 11
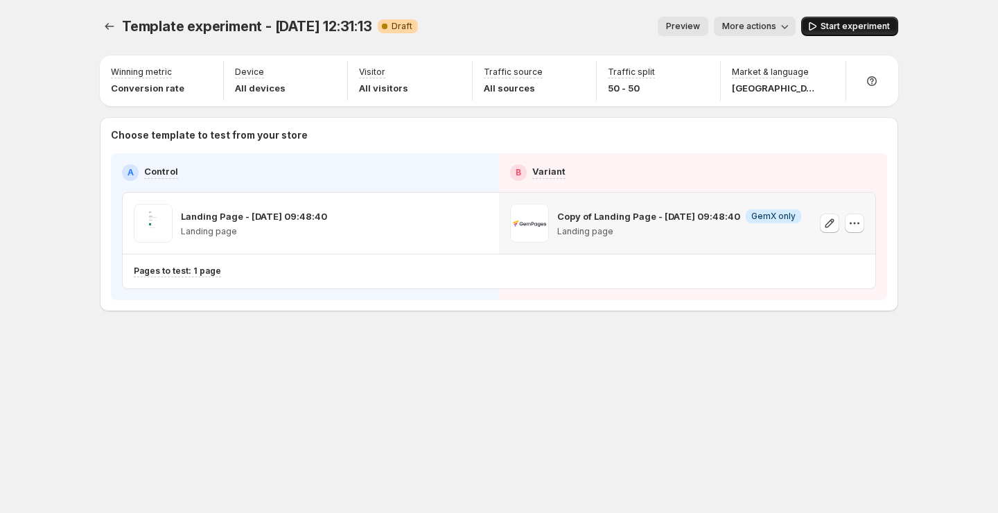
click at [864, 28] on span "Start experiment" at bounding box center [855, 26] width 69 height 11
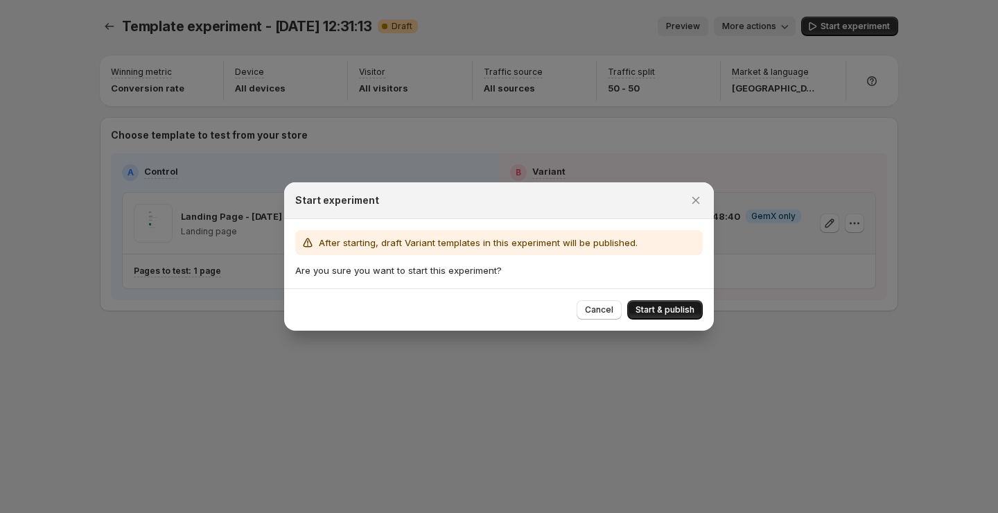
click at [689, 308] on span "Start & publish" at bounding box center [665, 309] width 59 height 11
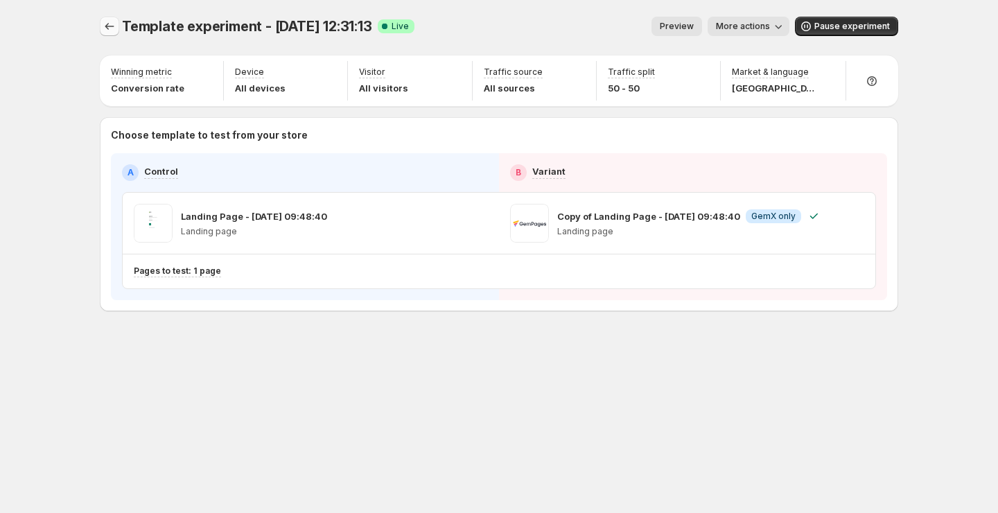
click at [113, 23] on icon "Experiments" at bounding box center [110, 26] width 14 height 14
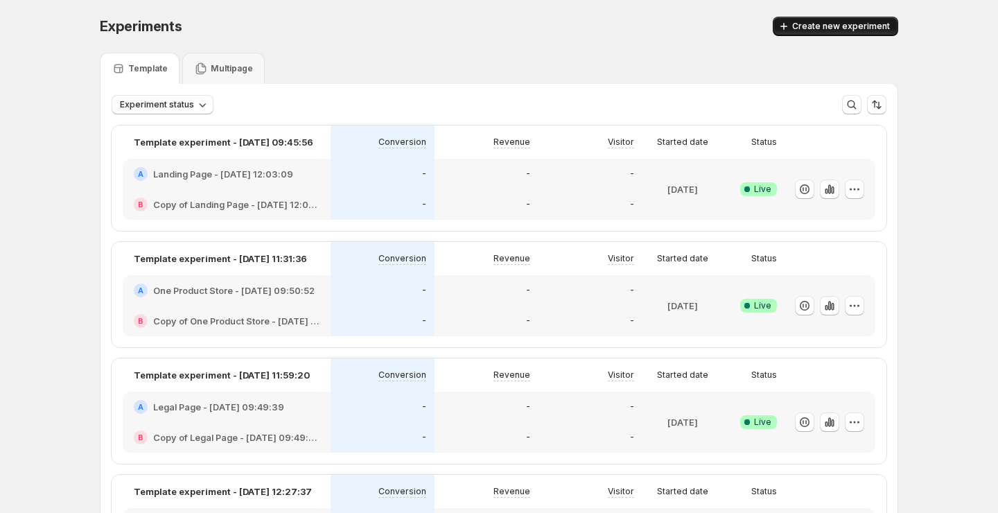
click at [839, 26] on span "Create new experiment" at bounding box center [841, 26] width 98 height 11
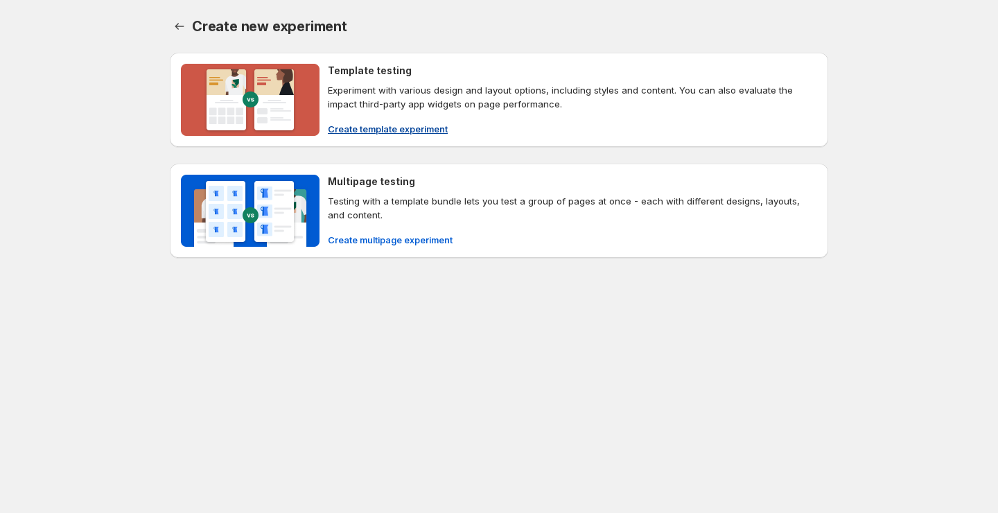
click at [428, 127] on span "Create template experiment" at bounding box center [388, 129] width 120 height 14
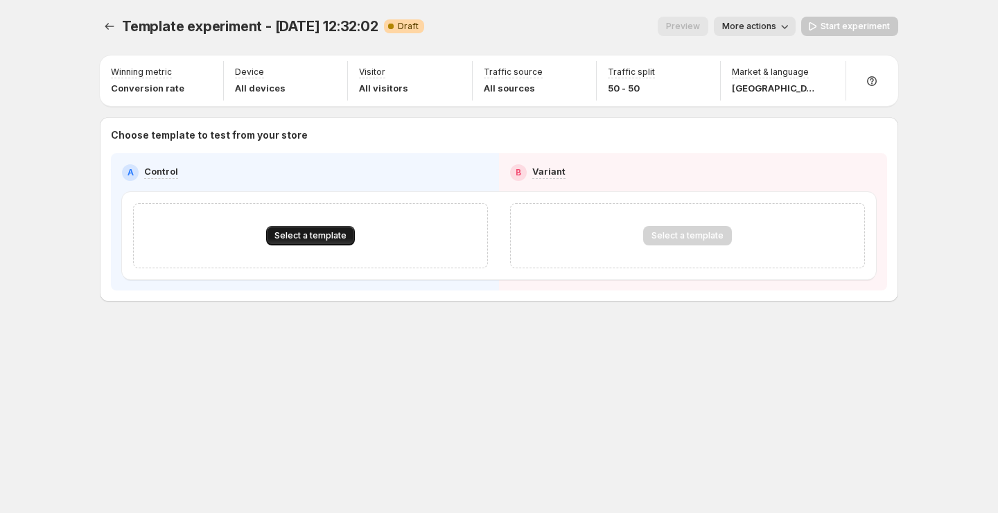
click at [305, 236] on span "Select a template" at bounding box center [310, 235] width 72 height 11
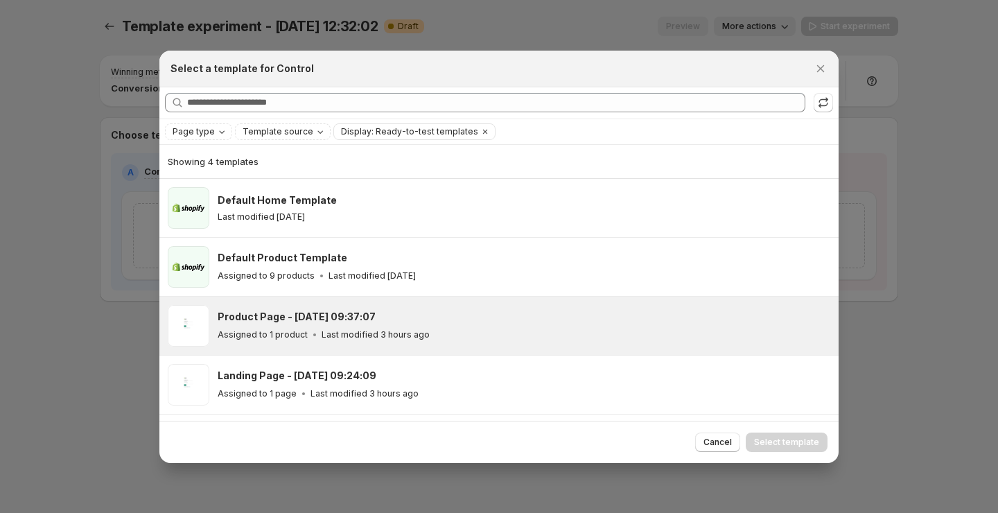
click at [362, 330] on p "Last modified 3 hours ago" at bounding box center [376, 334] width 108 height 11
click at [786, 443] on span "Select template" at bounding box center [786, 442] width 65 height 11
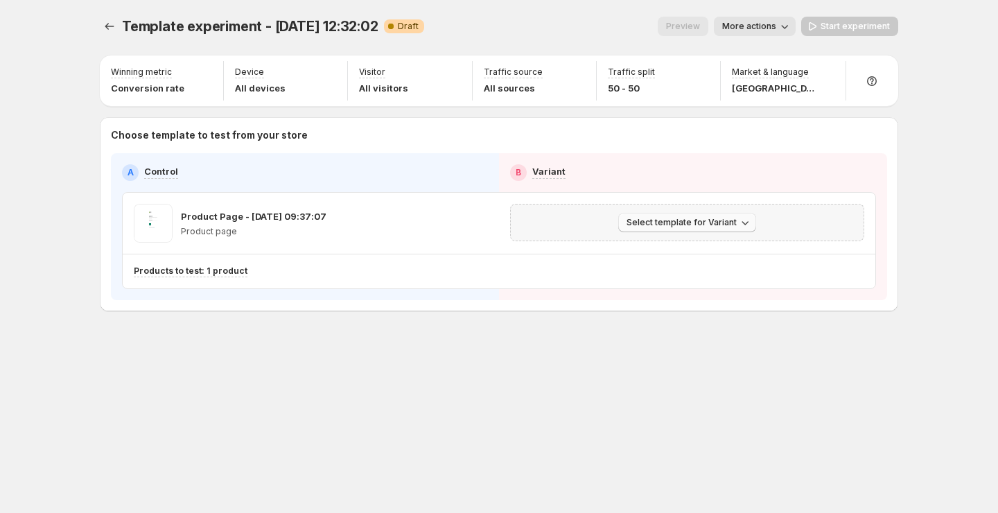
click at [727, 229] on button "Select template for Variant" at bounding box center [687, 222] width 138 height 19
click at [739, 272] on span "Create Variant based on Control" at bounding box center [689, 275] width 141 height 11
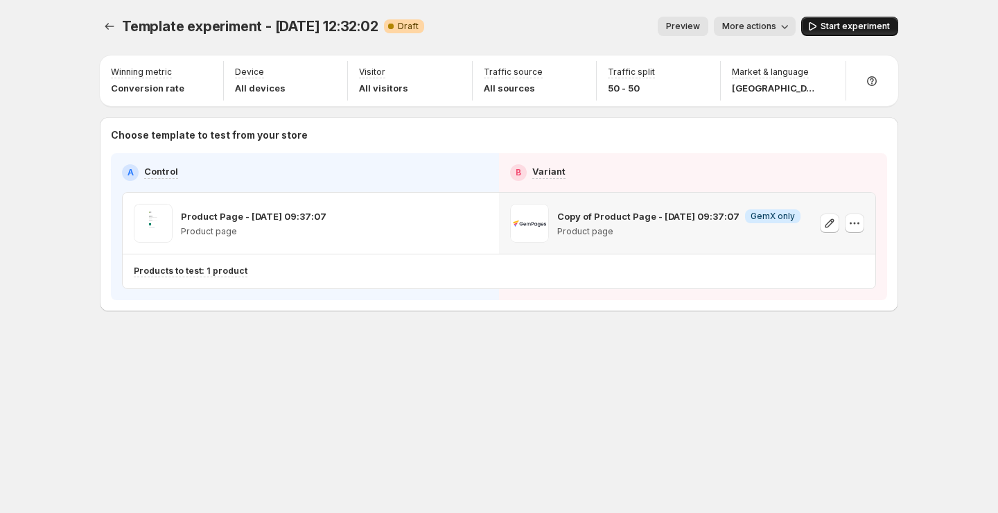
click at [850, 22] on span "Start experiment" at bounding box center [855, 26] width 69 height 11
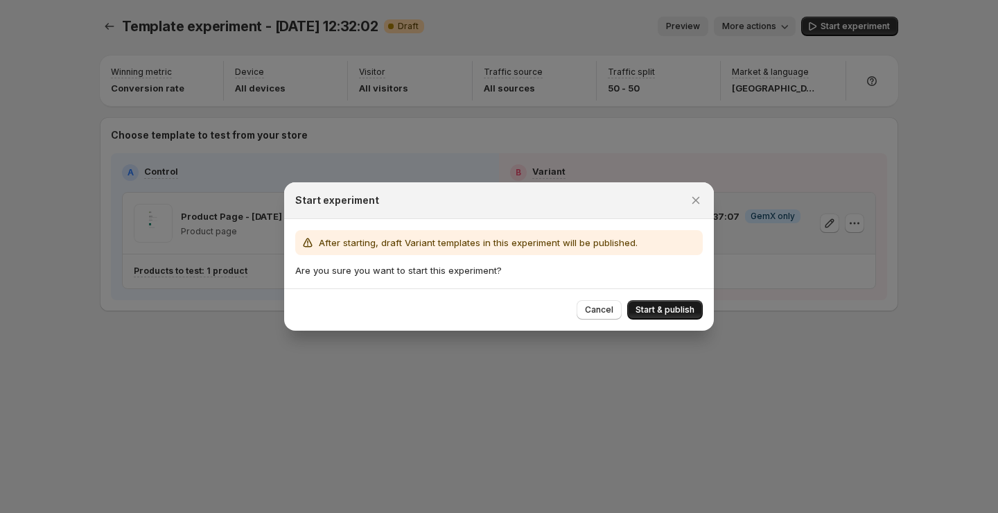
click at [661, 308] on span "Start & publish" at bounding box center [665, 309] width 59 height 11
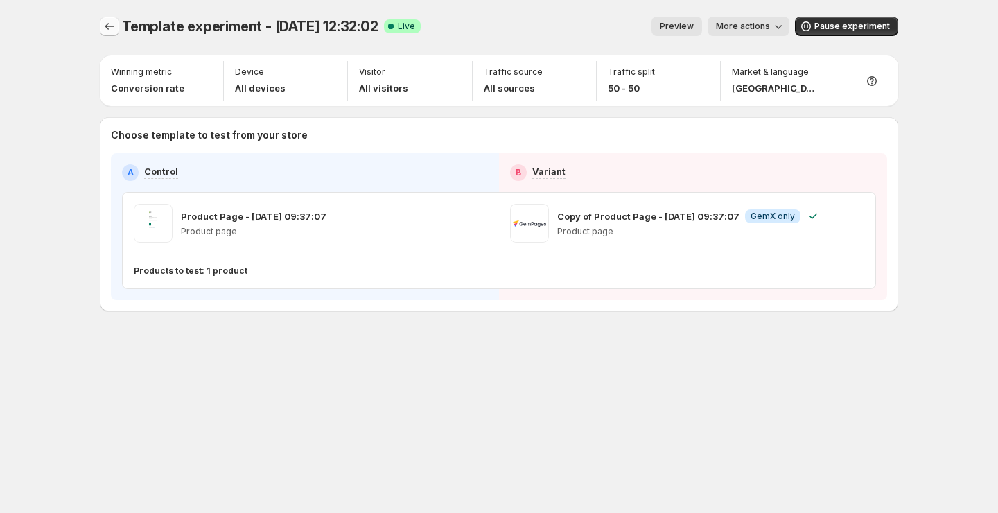
click at [110, 25] on icon "Experiments" at bounding box center [110, 26] width 14 height 14
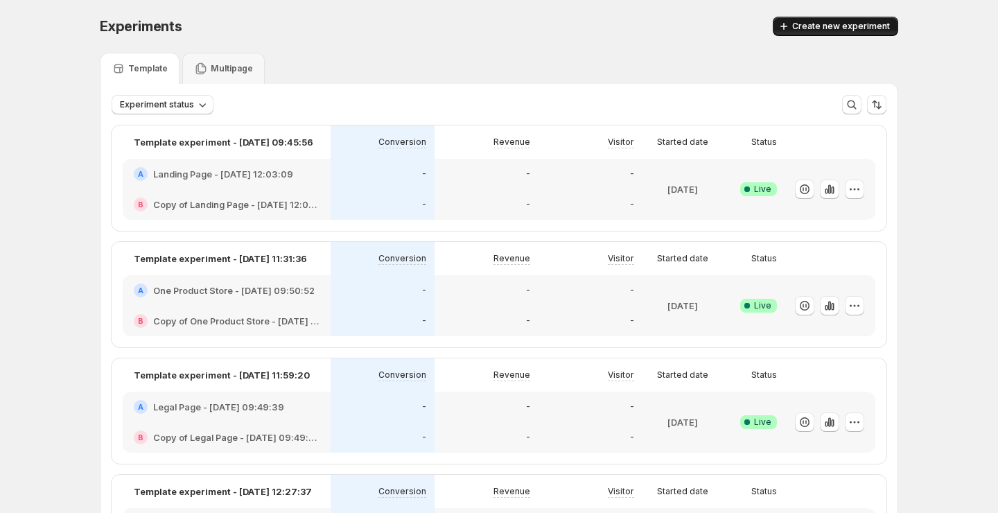
click at [804, 33] on button "Create new experiment" at bounding box center [835, 26] width 125 height 19
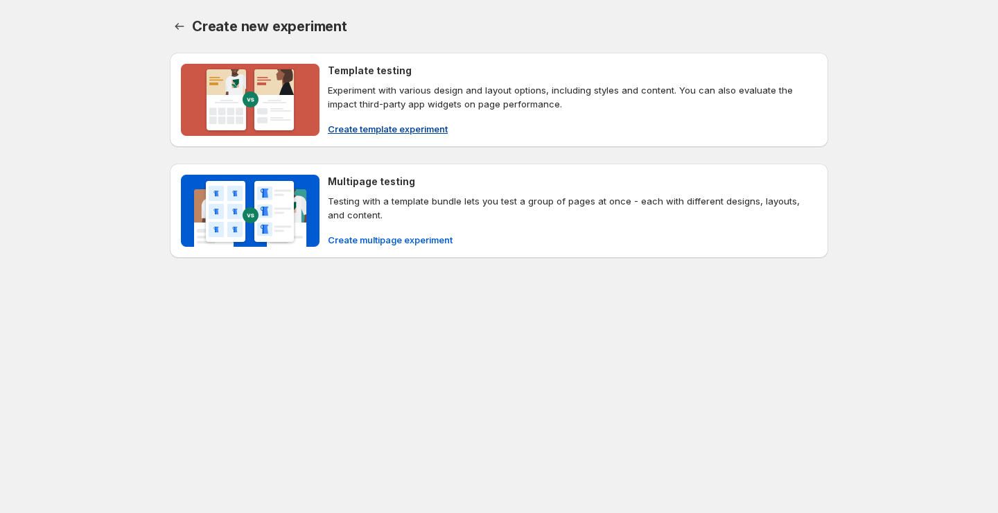
click at [409, 129] on span "Create template experiment" at bounding box center [388, 129] width 120 height 14
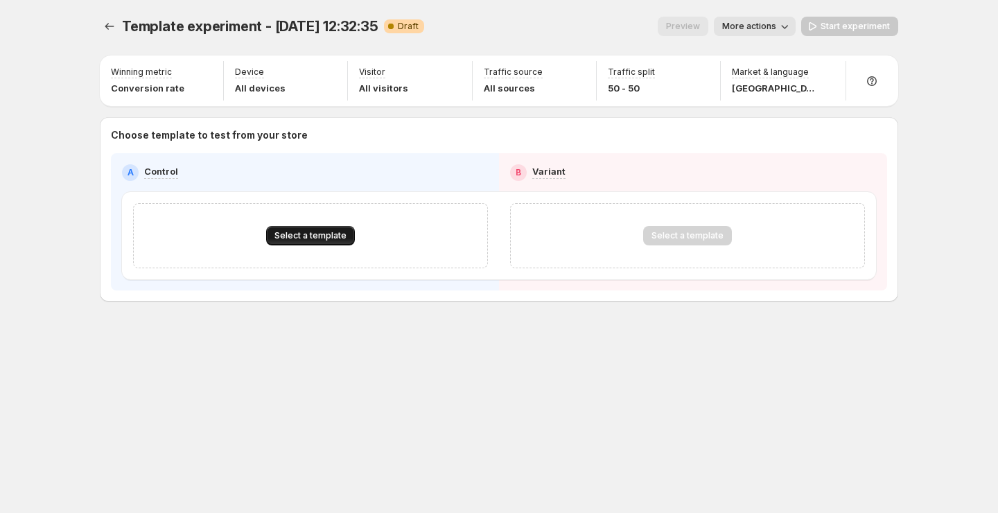
click at [318, 241] on button "Select a template" at bounding box center [310, 235] width 89 height 19
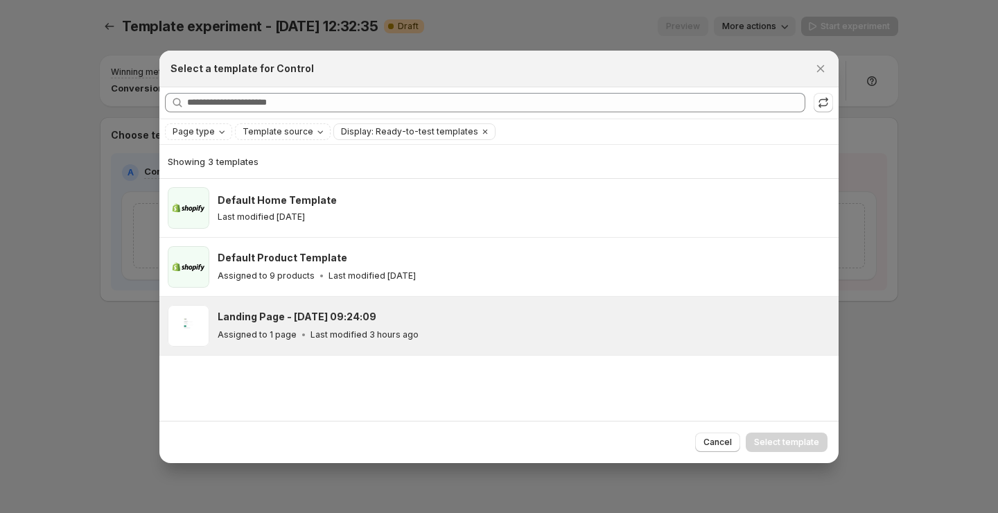
click at [381, 322] on div "Landing Page - Oct 7, 09:24:09" at bounding box center [522, 317] width 609 height 14
click at [800, 443] on span "Select template" at bounding box center [786, 442] width 65 height 11
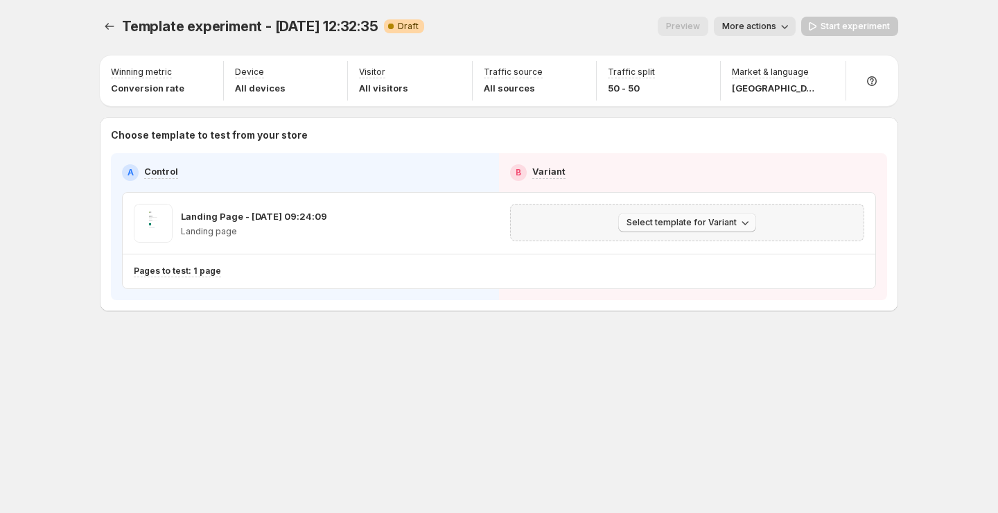
click at [711, 220] on span "Select template for Variant" at bounding box center [682, 222] width 110 height 11
click at [712, 272] on span "Create Variant based on Control" at bounding box center [689, 275] width 141 height 11
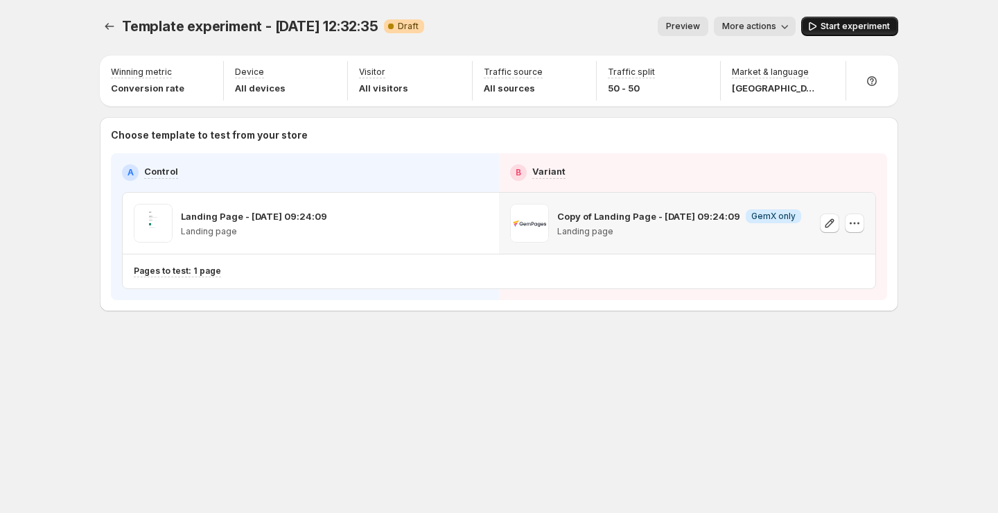
click at [880, 26] on span "Start experiment" at bounding box center [855, 26] width 69 height 11
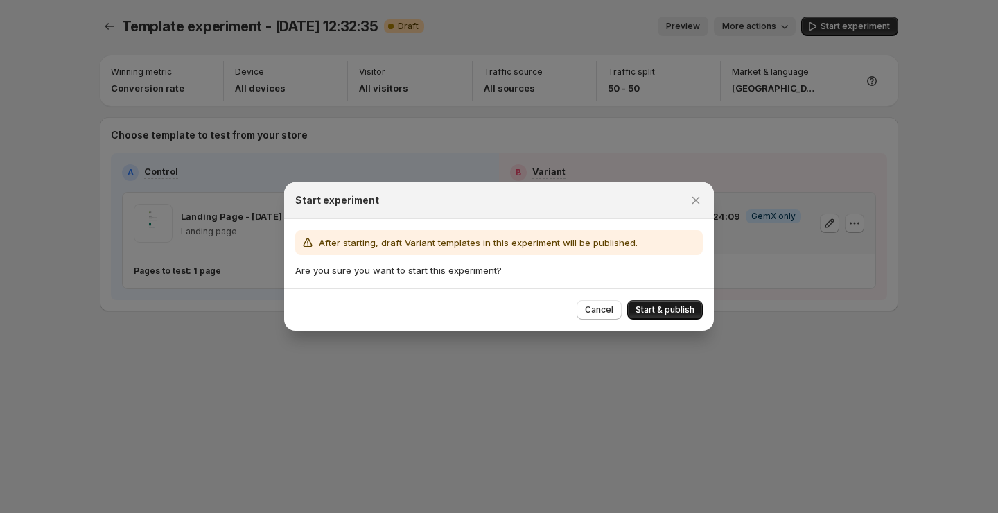
click at [665, 307] on span "Start & publish" at bounding box center [665, 309] width 59 height 11
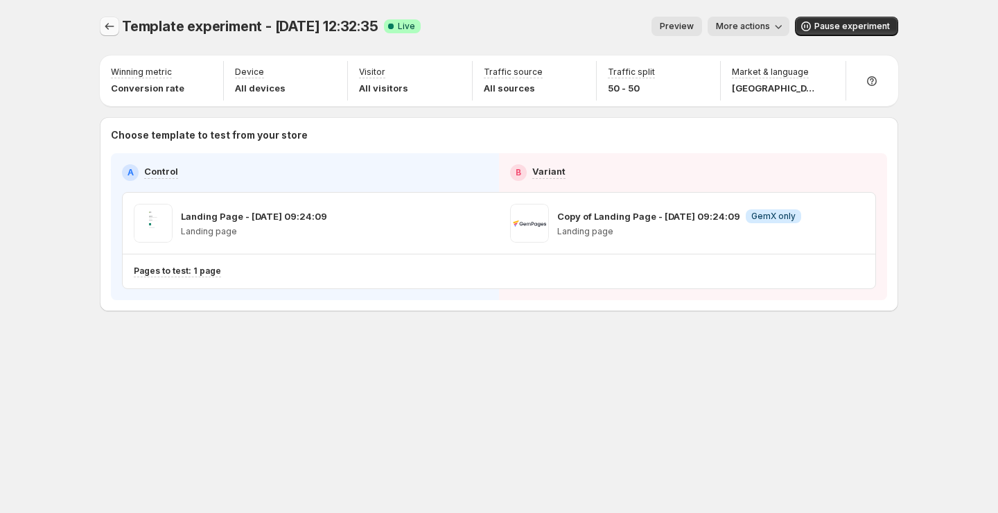
click at [108, 27] on icon "Experiments" at bounding box center [110, 26] width 14 height 14
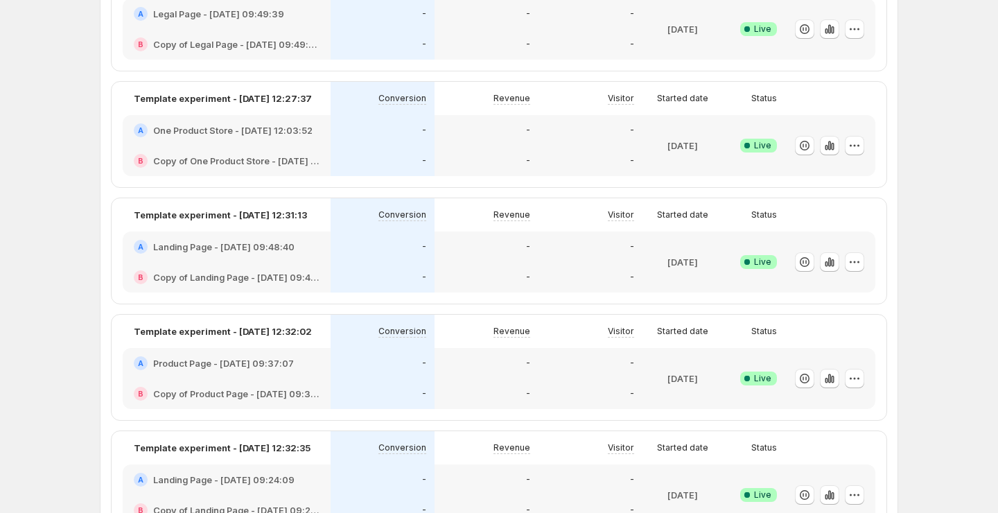
scroll to position [503, 0]
